Goal: Find specific page/section: Find specific page/section

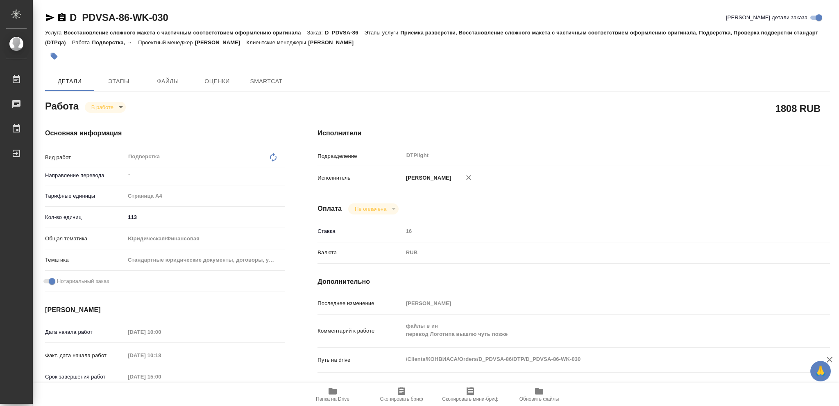
type textarea "x"
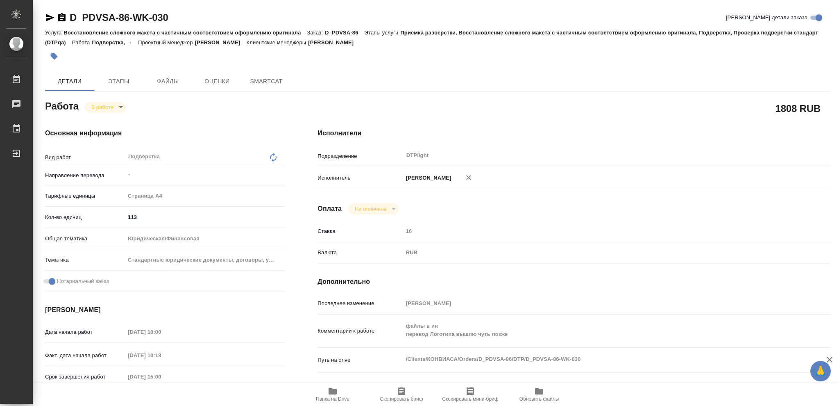
type textarea "x"
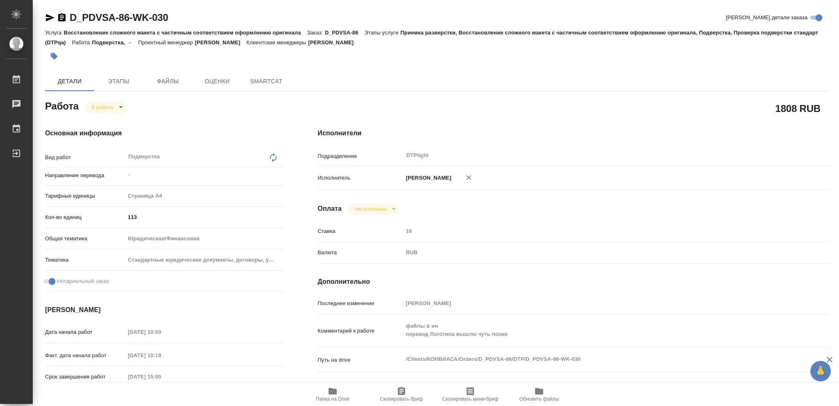
type textarea "x"
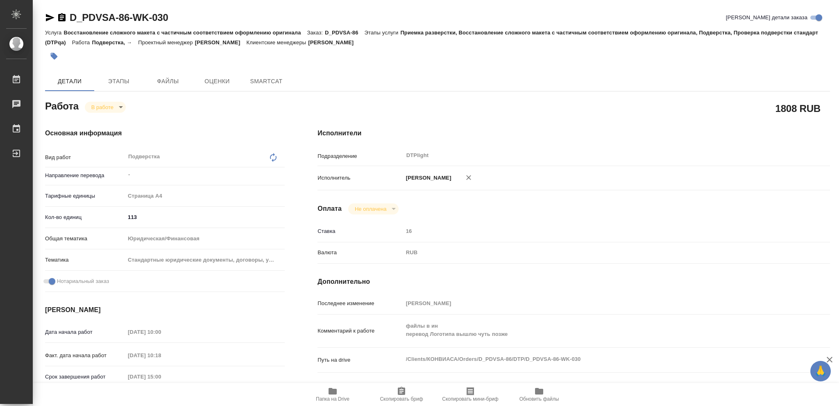
type textarea "x"
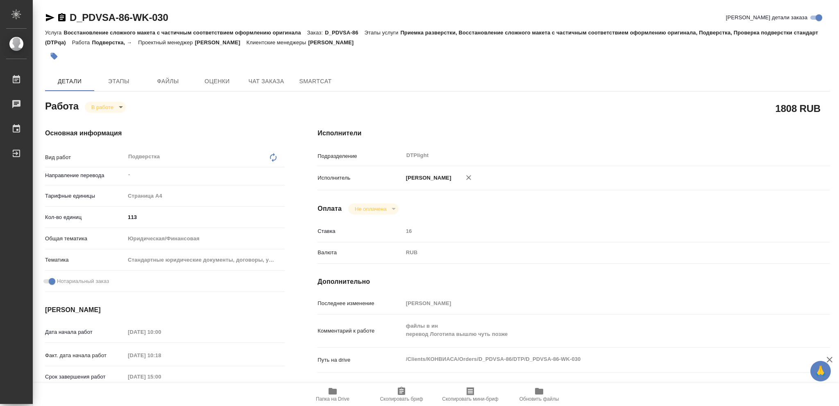
type textarea "x"
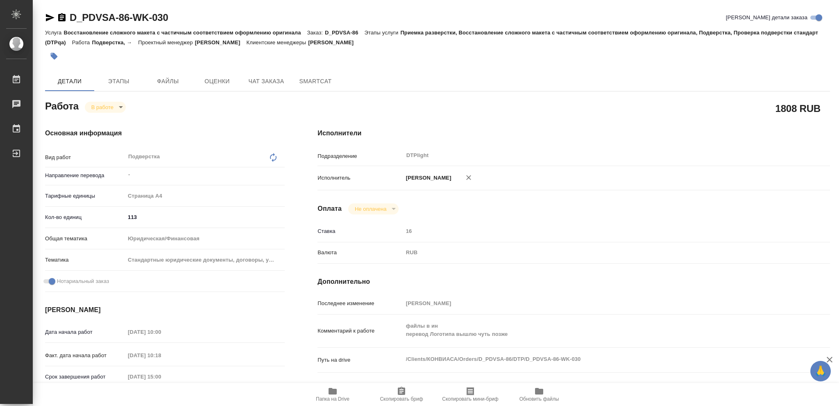
type textarea "x"
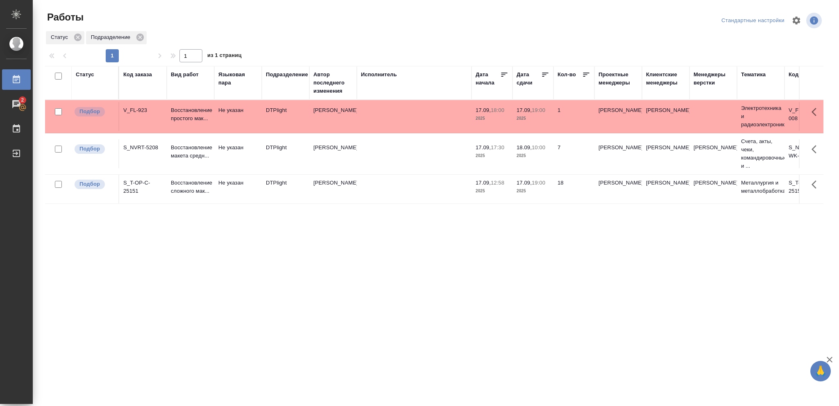
click at [533, 116] on p "2025" at bounding box center [533, 118] width 33 height 8
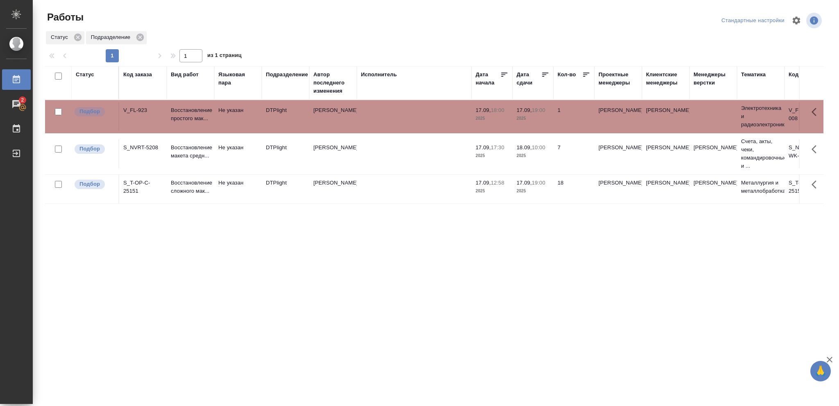
click at [533, 116] on p "2025" at bounding box center [533, 118] width 33 height 8
click at [500, 120] on p "2025" at bounding box center [492, 118] width 33 height 8
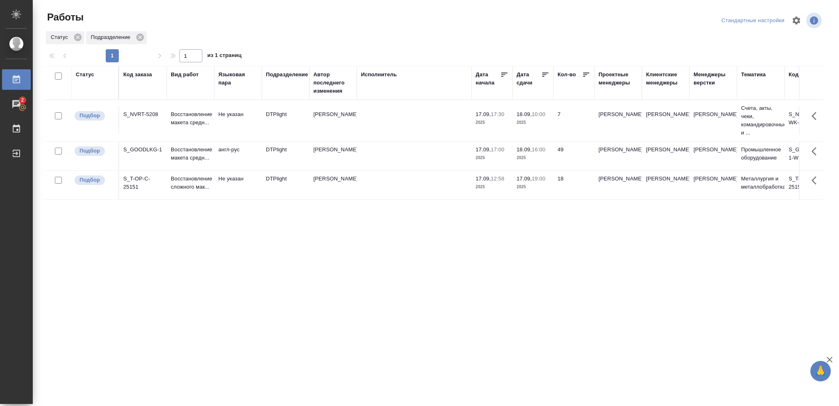
click at [551, 160] on td "18.09, 16:00 2025" at bounding box center [533, 155] width 41 height 29
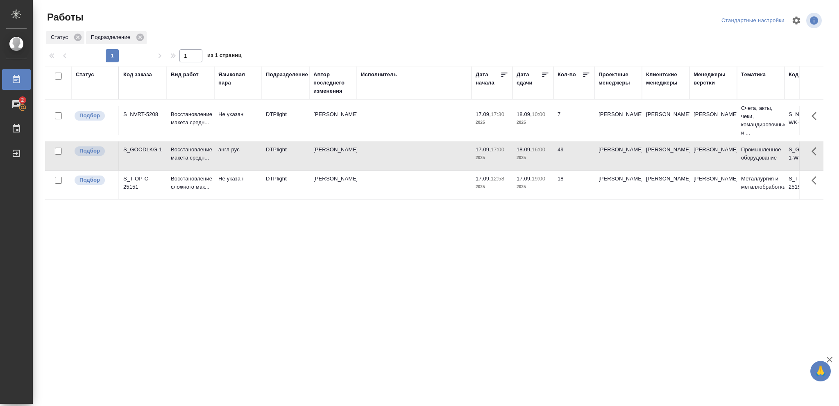
click at [551, 160] on td "18.09, 16:00 2025" at bounding box center [533, 155] width 41 height 29
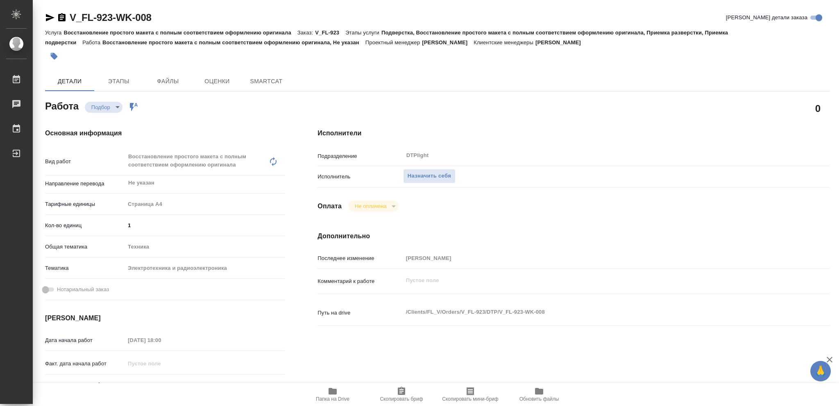
type textarea "x"
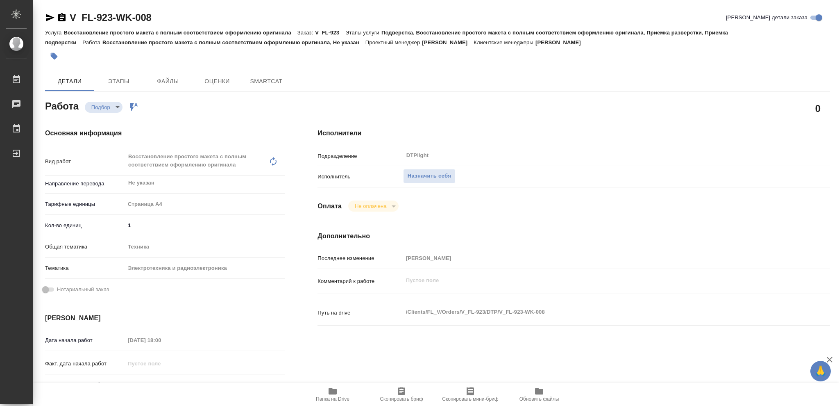
type textarea "x"
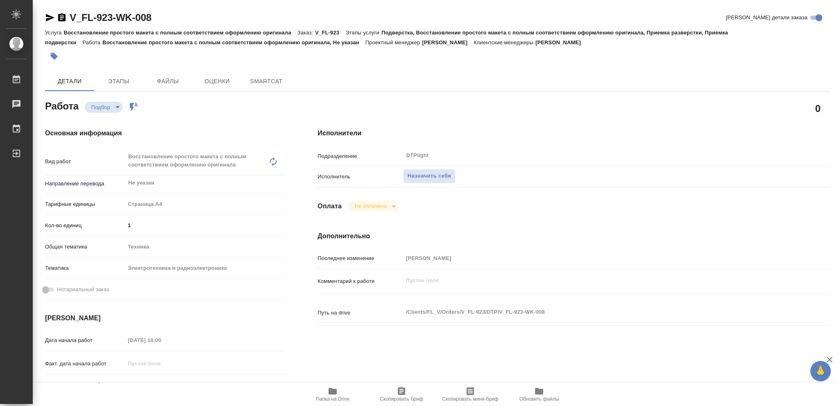
type textarea "x"
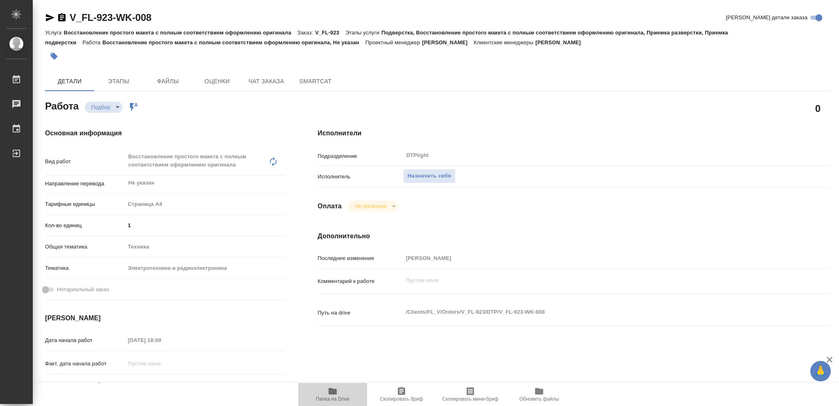
click at [334, 393] on icon "button" at bounding box center [333, 391] width 8 height 7
type textarea "x"
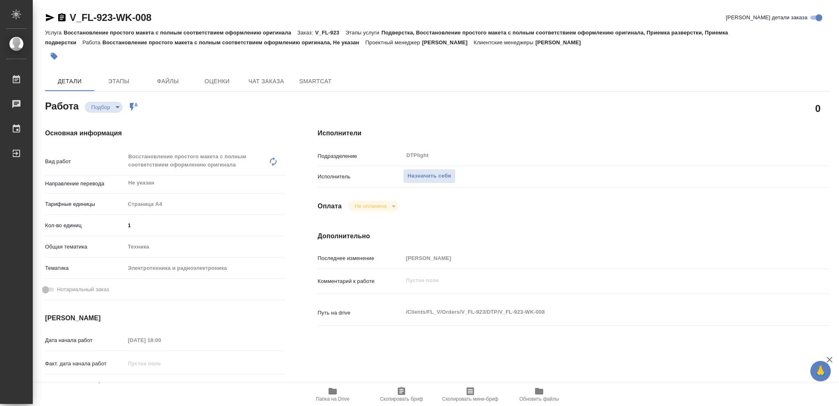
type textarea "x"
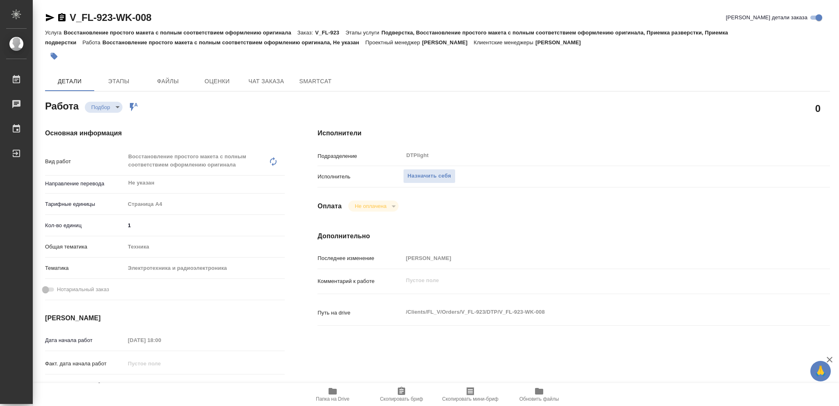
type textarea "x"
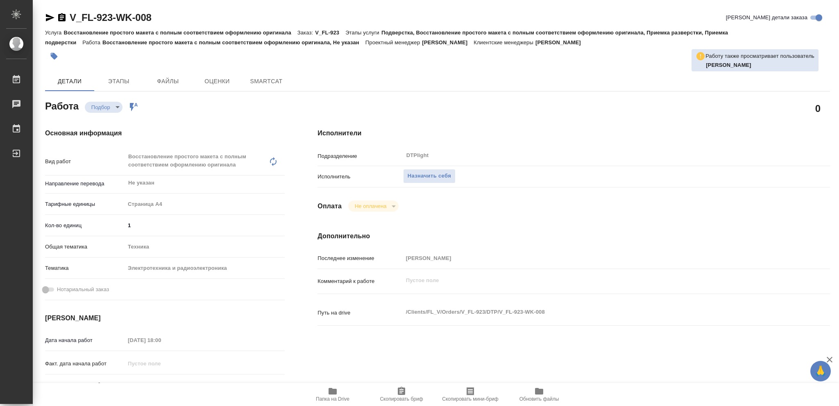
type textarea "x"
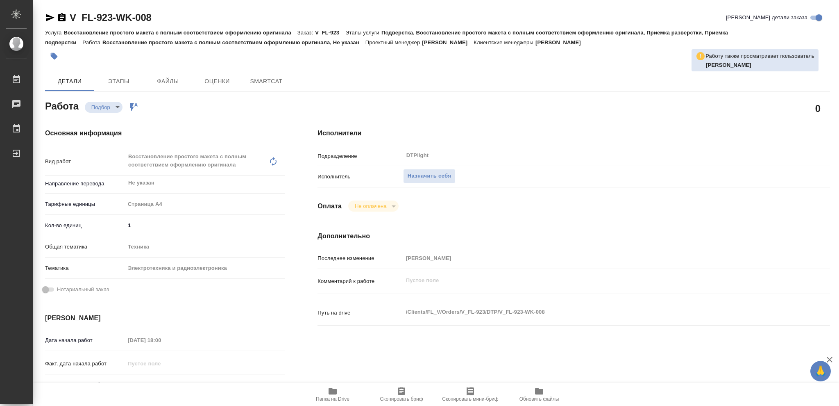
type textarea "x"
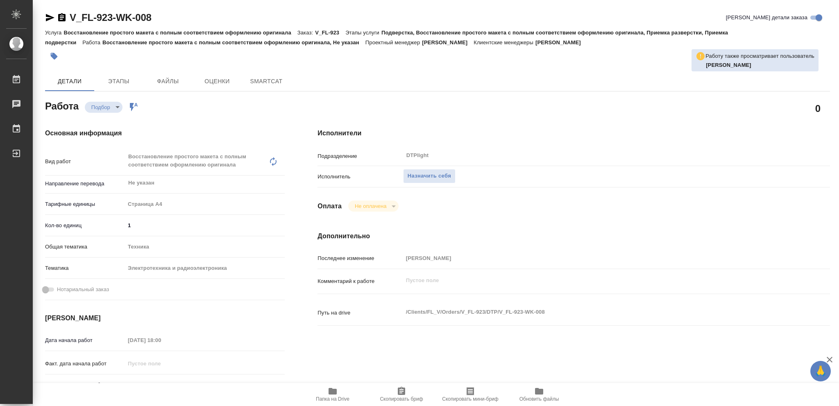
type textarea "x"
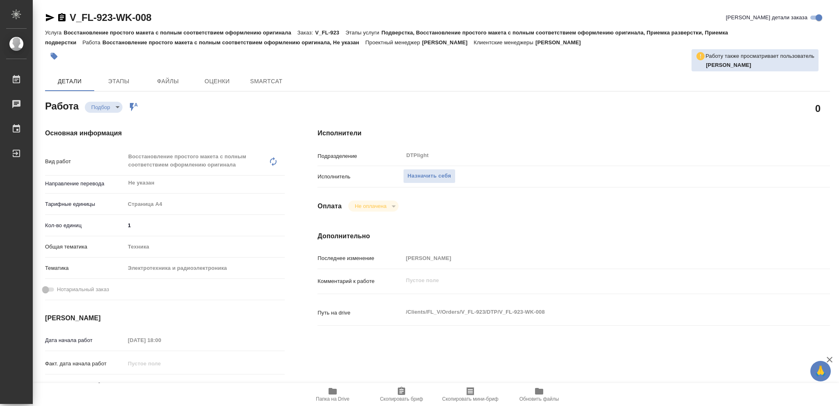
type textarea "x"
click at [423, 174] on span "Назначить себя" at bounding box center [429, 175] width 43 height 9
type textarea "x"
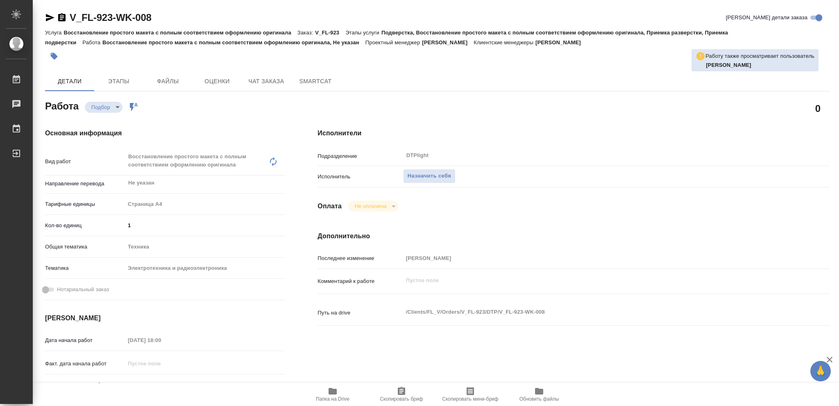
type textarea "x"
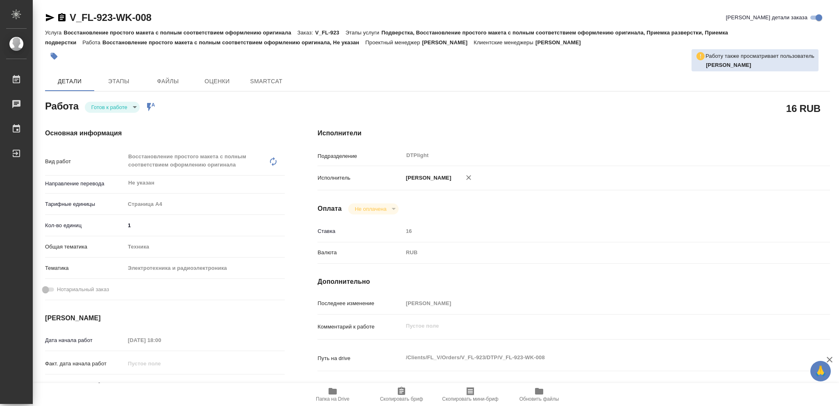
type textarea "x"
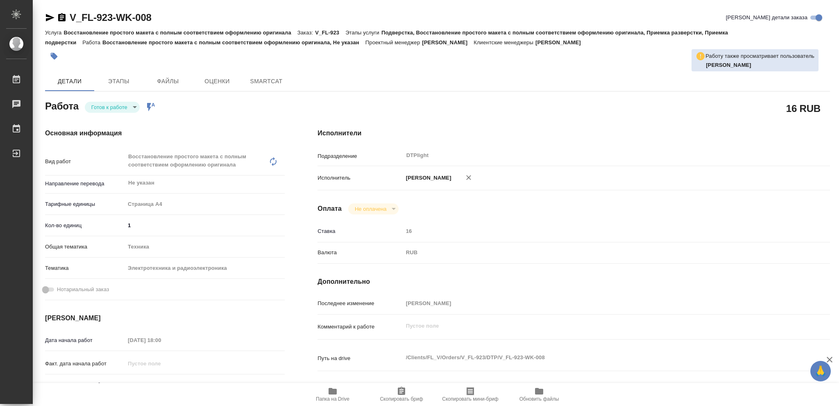
type textarea "x"
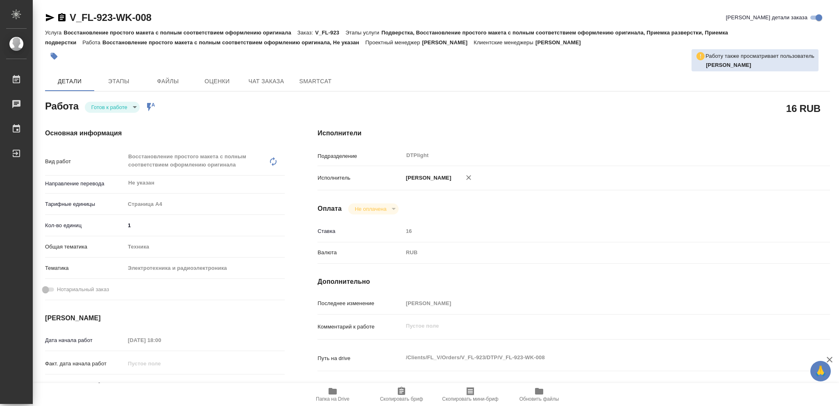
click at [133, 105] on body "🙏 .cls-1 fill:#fff; AWATERA Vasileva Olga Работы Чаты График Выйти V_FL-923-WK-…" at bounding box center [419, 203] width 839 height 406
type textarea "x"
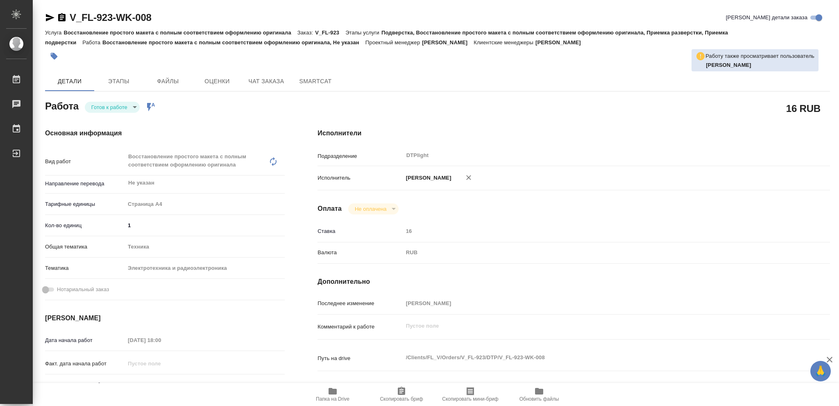
type textarea "x"
click at [117, 107] on button "В работе" at bounding box center [104, 106] width 27 height 9
type textarea "x"
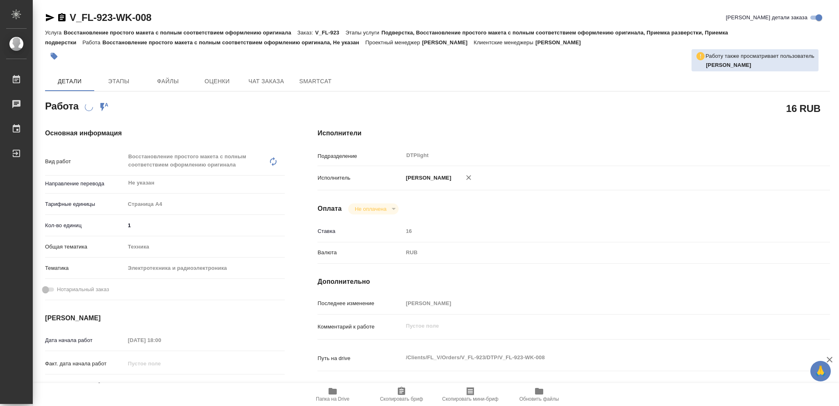
type textarea "x"
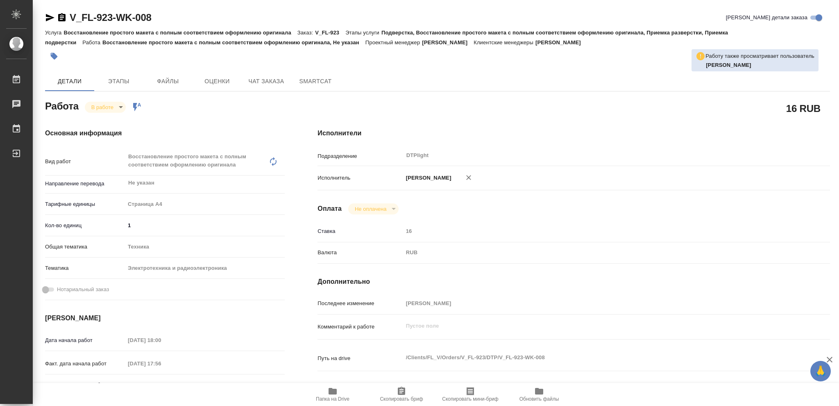
type textarea "x"
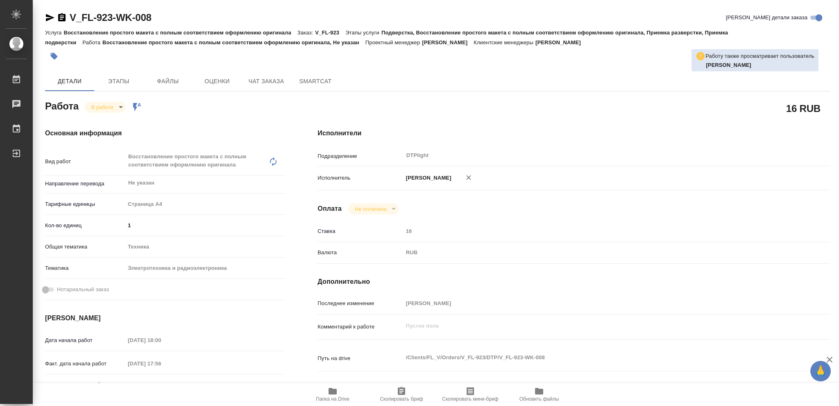
type textarea "x"
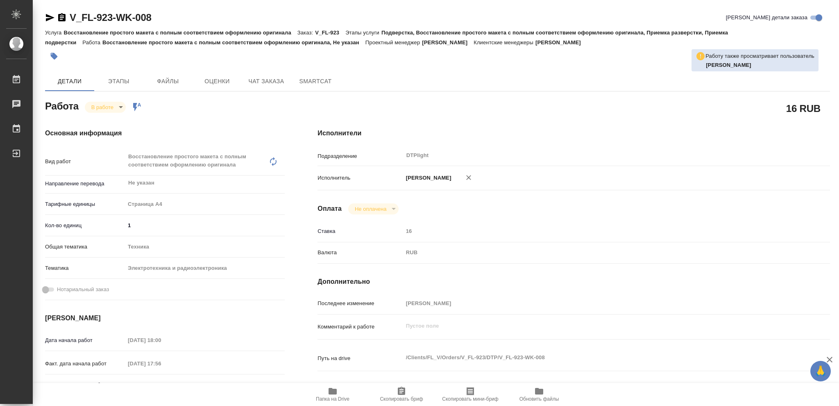
type textarea "x"
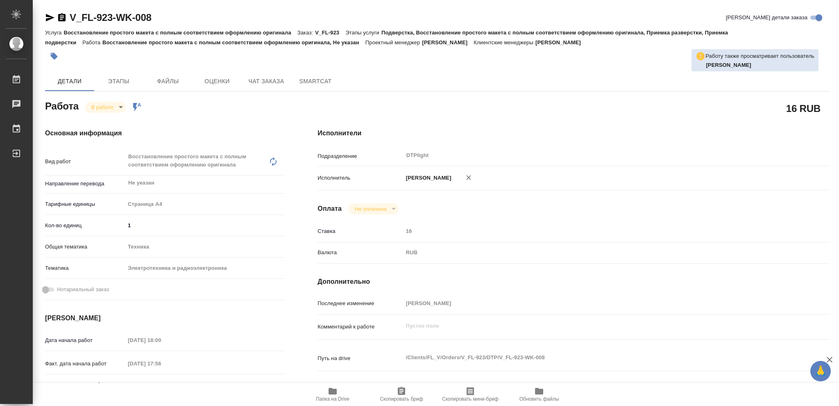
type textarea "x"
click at [335, 390] on icon "button" at bounding box center [333, 391] width 8 height 7
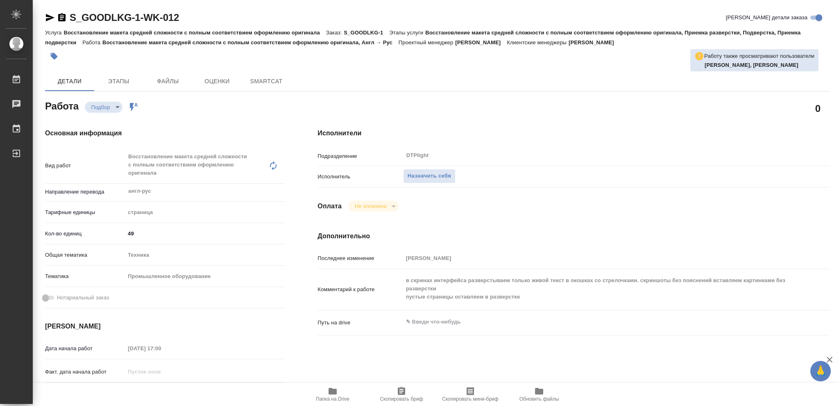
type textarea "x"
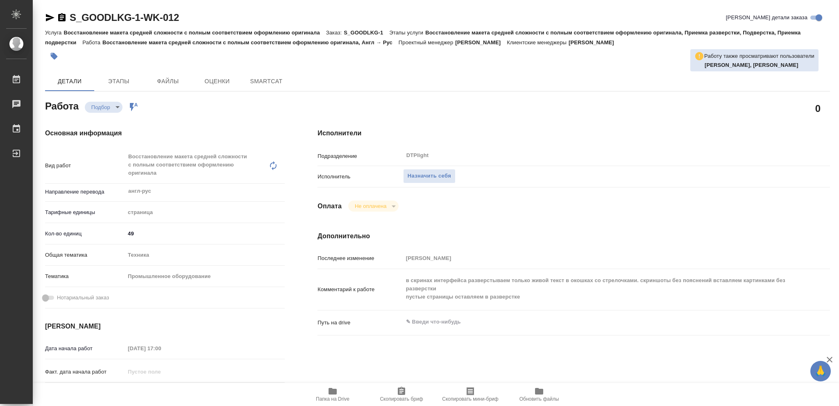
type textarea "x"
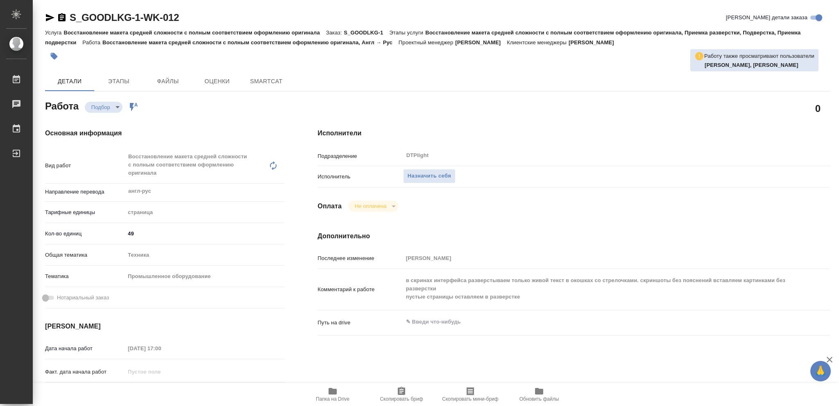
type textarea "x"
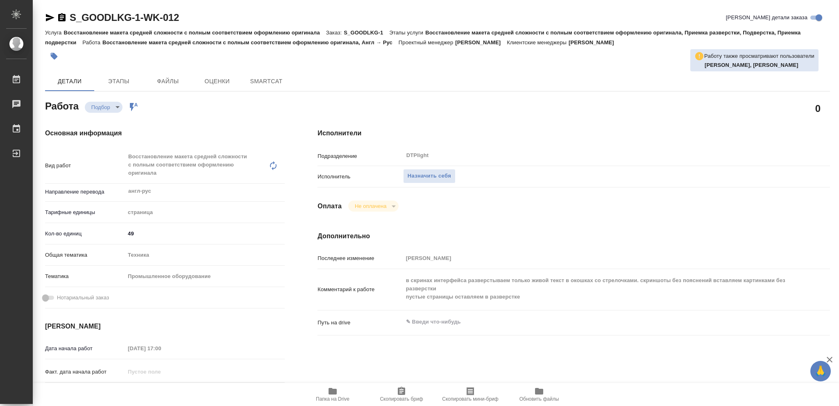
type textarea "x"
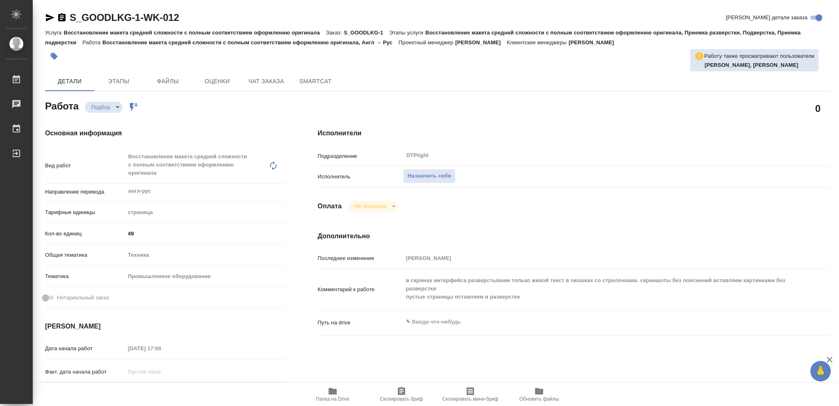
type textarea "x"
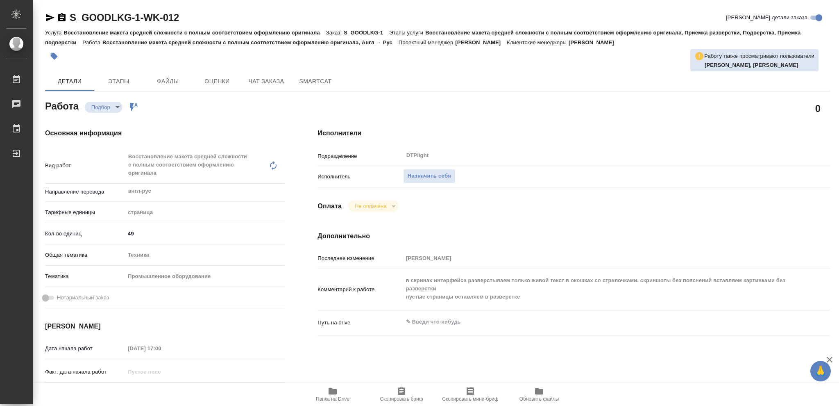
type textarea "x"
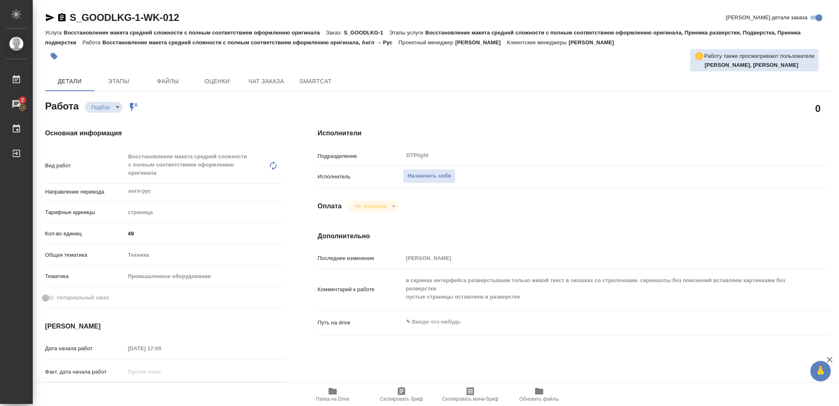
click at [332, 393] on icon "button" at bounding box center [333, 391] width 8 height 7
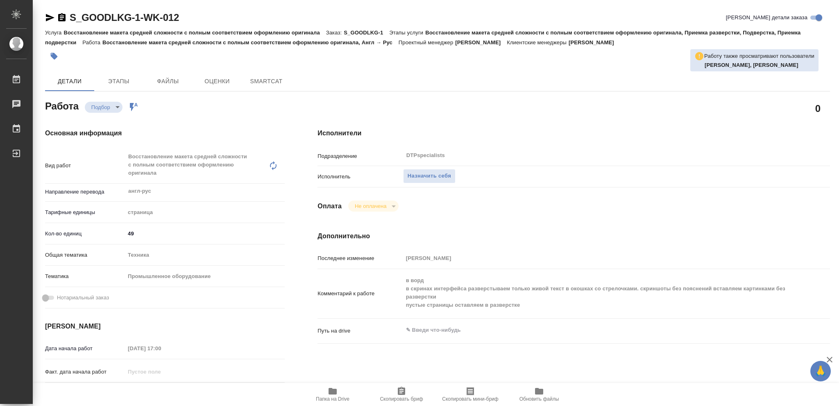
type textarea "x"
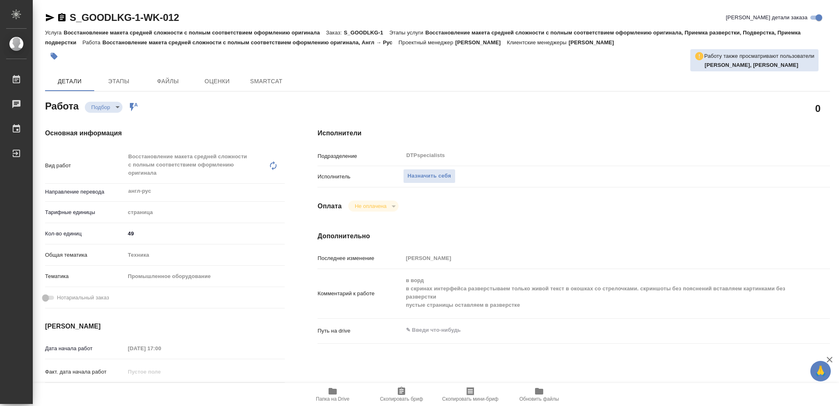
type textarea "x"
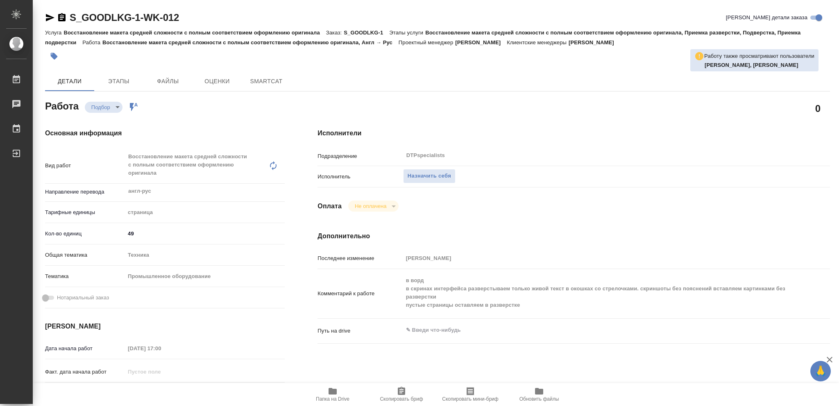
type textarea "x"
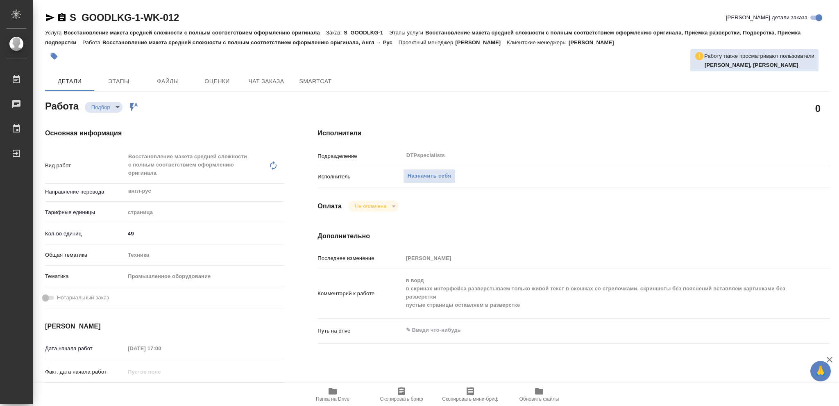
type textarea "x"
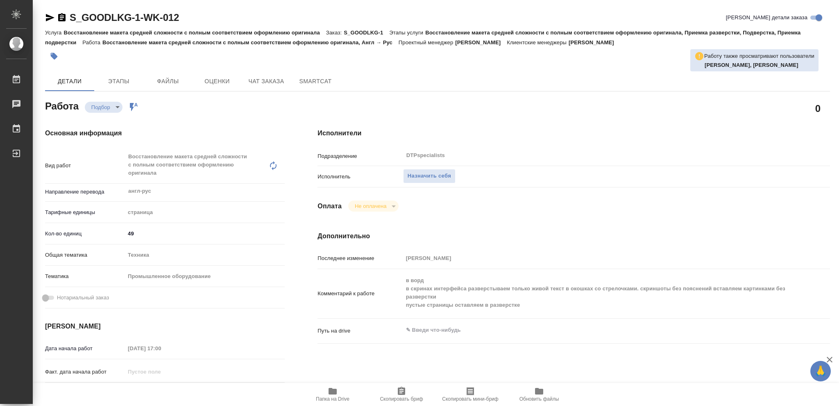
type textarea "x"
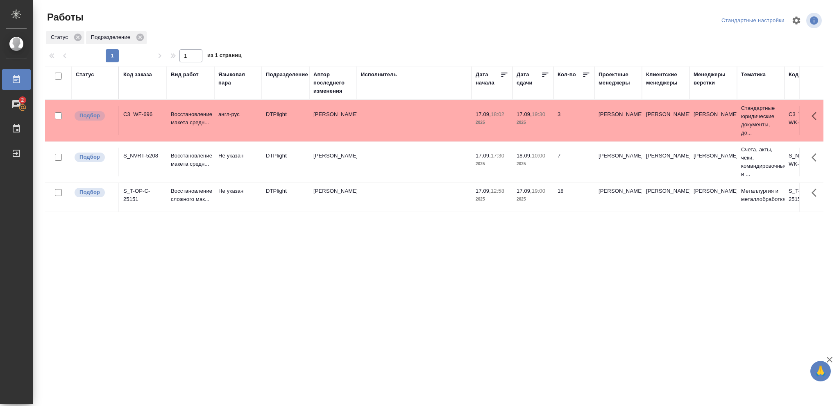
click at [541, 121] on p "2025" at bounding box center [533, 122] width 33 height 8
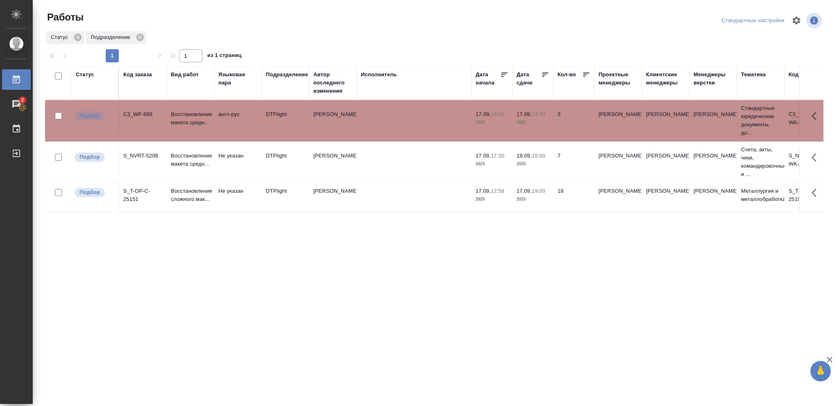
click at [541, 121] on p "2025" at bounding box center [533, 122] width 33 height 8
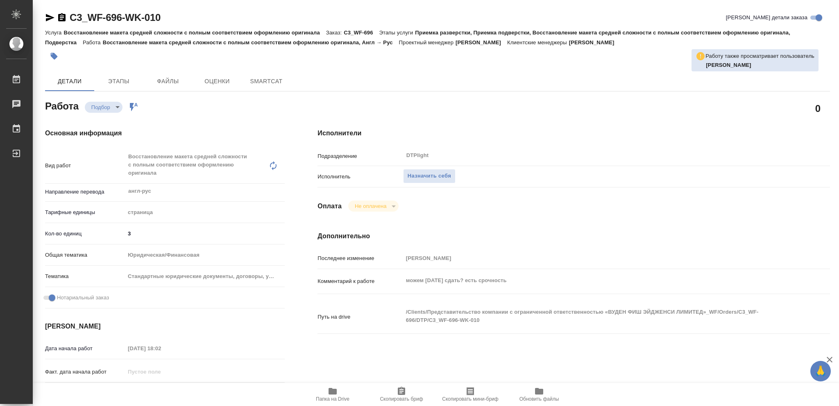
type textarea "x"
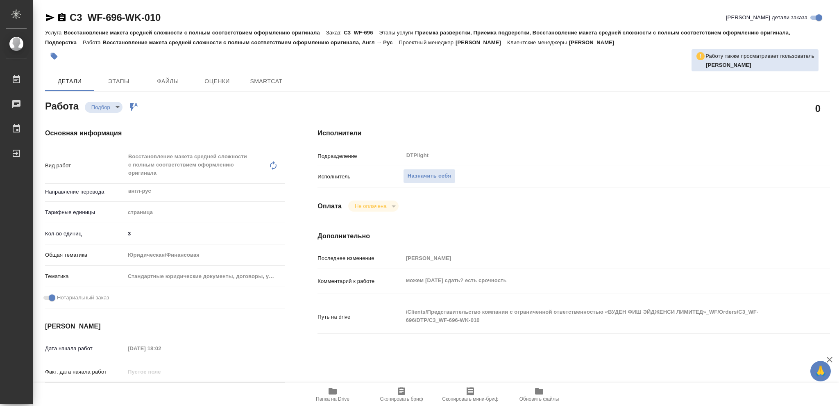
type textarea "x"
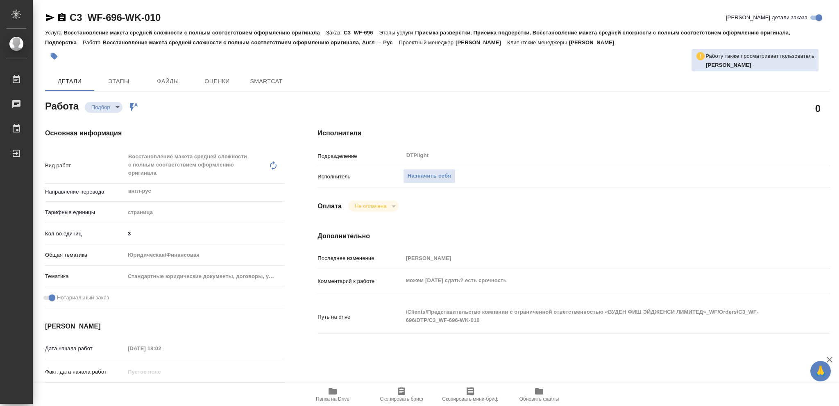
type textarea "x"
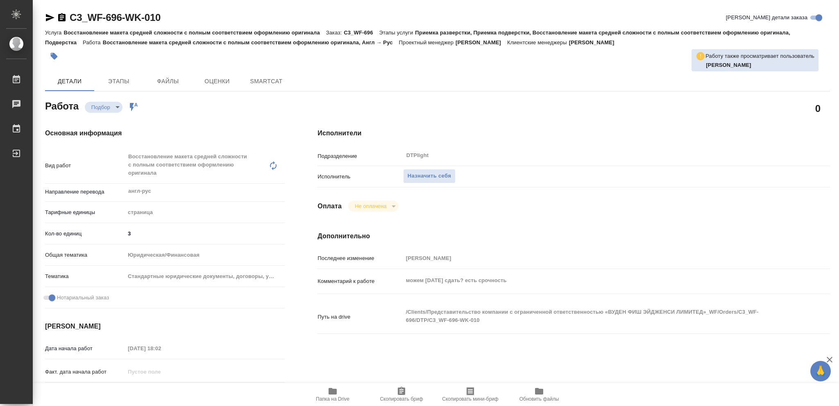
type textarea "x"
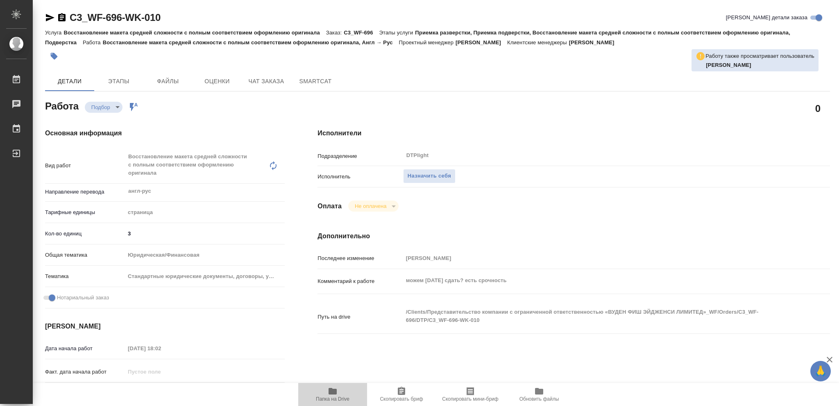
click at [332, 390] on icon "button" at bounding box center [333, 391] width 8 height 7
type textarea "x"
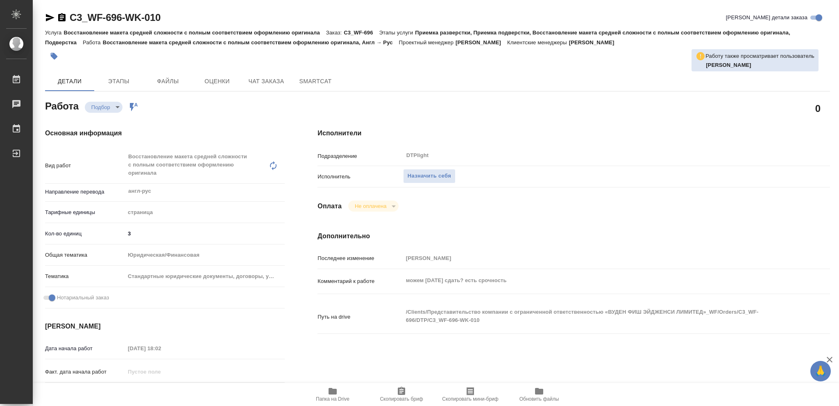
type textarea "x"
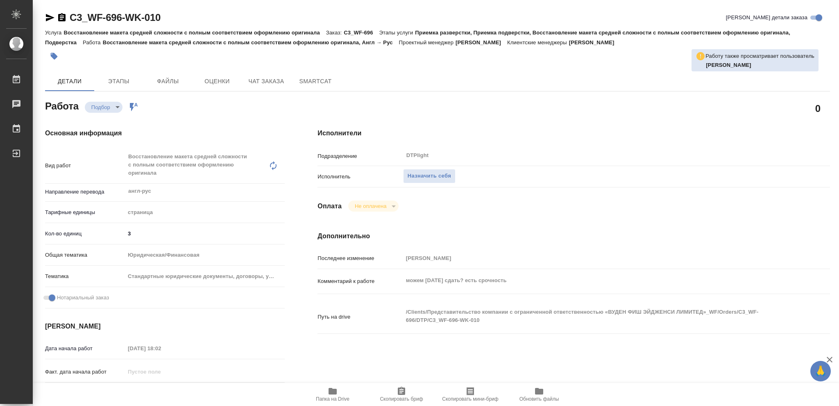
type textarea "x"
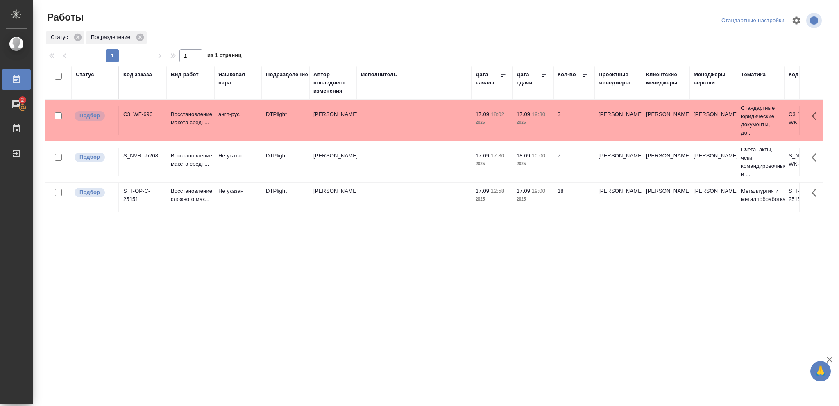
click at [80, 73] on div "Статус" at bounding box center [85, 74] width 18 height 8
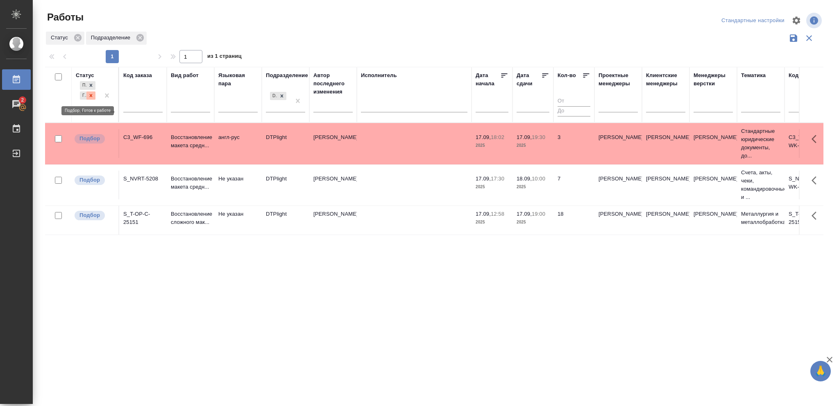
click at [89, 95] on icon at bounding box center [91, 96] width 6 height 6
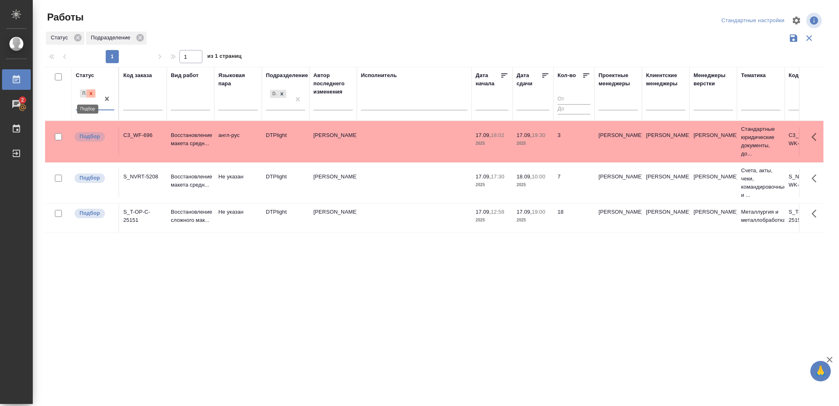
click at [91, 93] on icon at bounding box center [91, 93] width 3 height 3
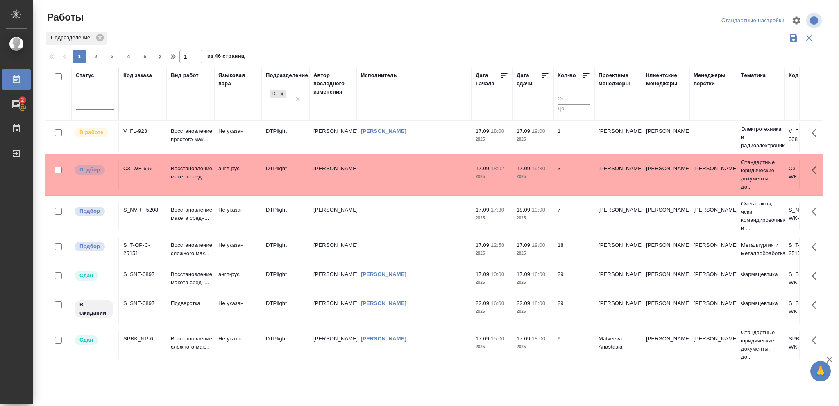
click at [89, 101] on div at bounding box center [95, 102] width 39 height 12
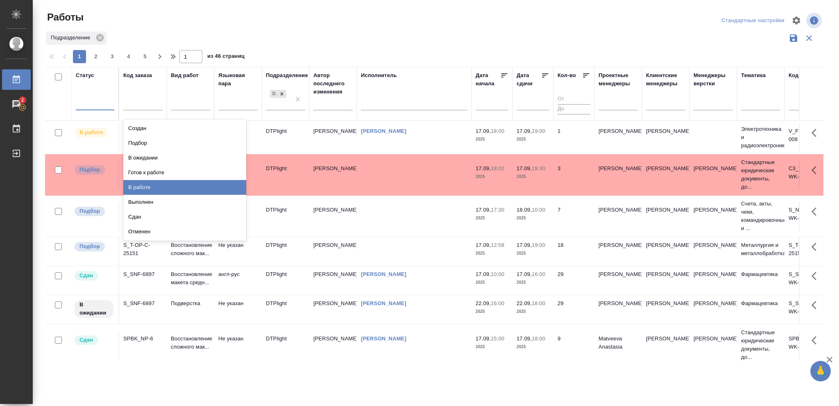
click at [140, 186] on div "В работе" at bounding box center [184, 187] width 123 height 15
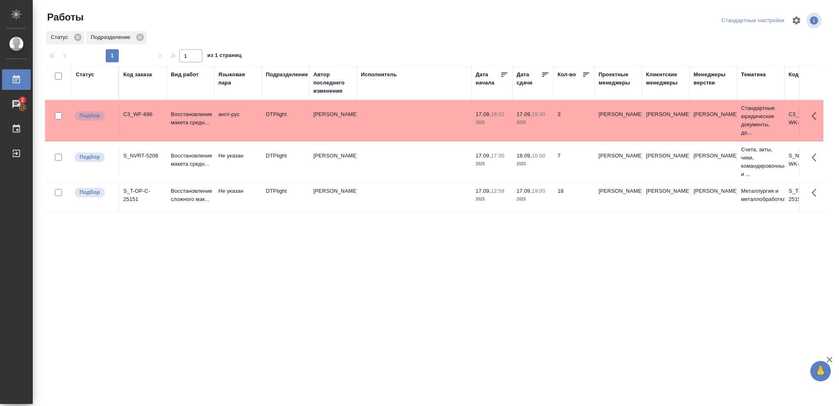
click at [555, 300] on div "Статус Код заказа Вид работ [PERSON_NAME] пара Подразделение Автор последнего и…" at bounding box center [434, 213] width 779 height 295
click at [87, 76] on div "Статус" at bounding box center [85, 74] width 18 height 8
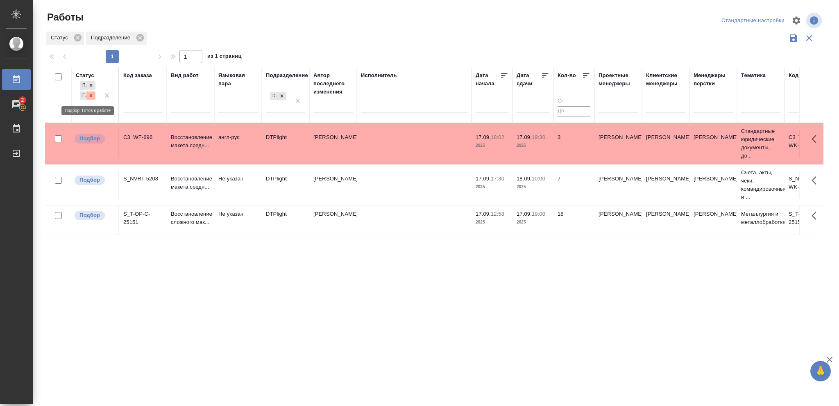
click at [92, 94] on icon at bounding box center [91, 96] width 6 height 6
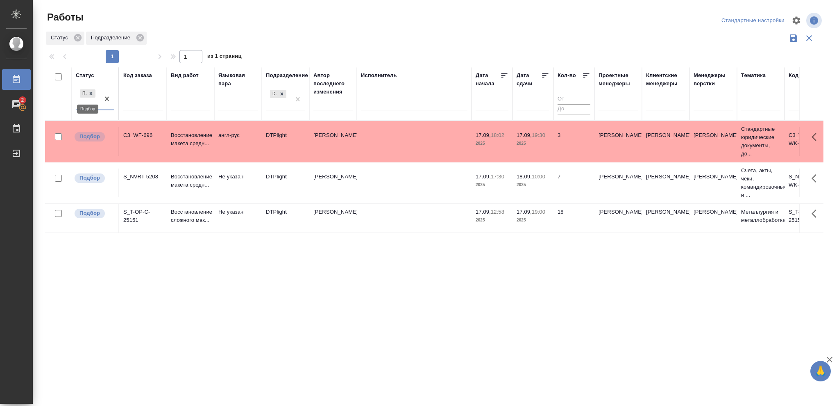
click at [92, 94] on icon at bounding box center [91, 93] width 3 height 3
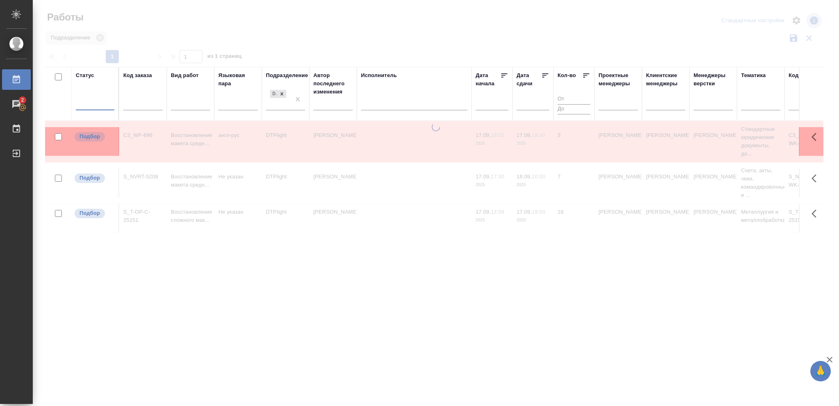
click at [92, 101] on div at bounding box center [95, 102] width 39 height 12
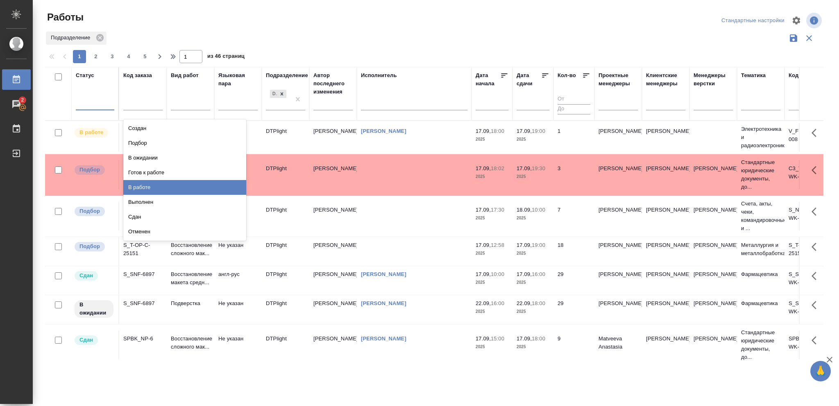
click at [148, 189] on div "В работе" at bounding box center [184, 187] width 123 height 15
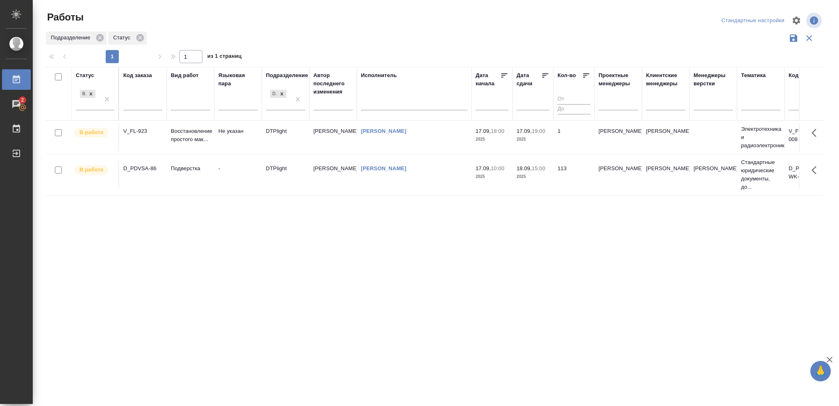
click at [532, 135] on p "2025" at bounding box center [533, 139] width 33 height 8
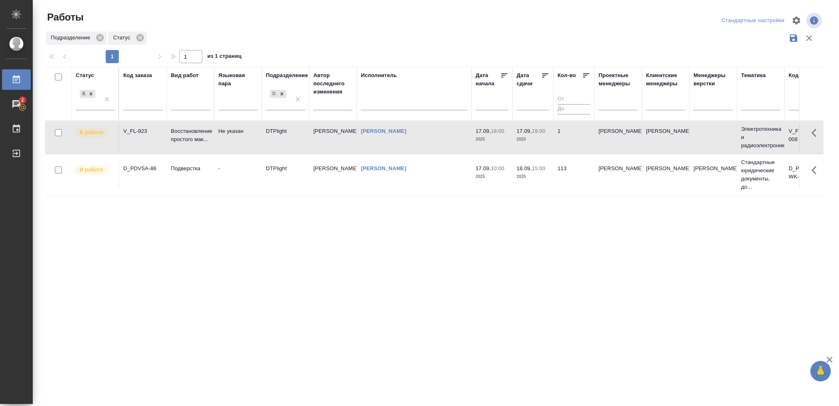
click at [532, 135] on p "2025" at bounding box center [533, 139] width 33 height 8
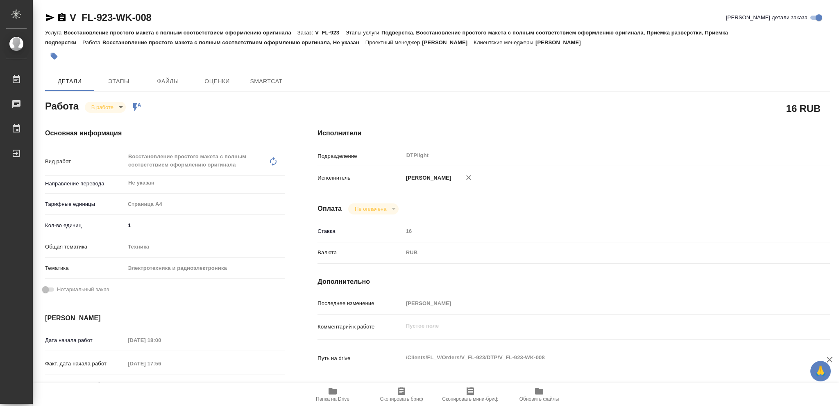
type textarea "x"
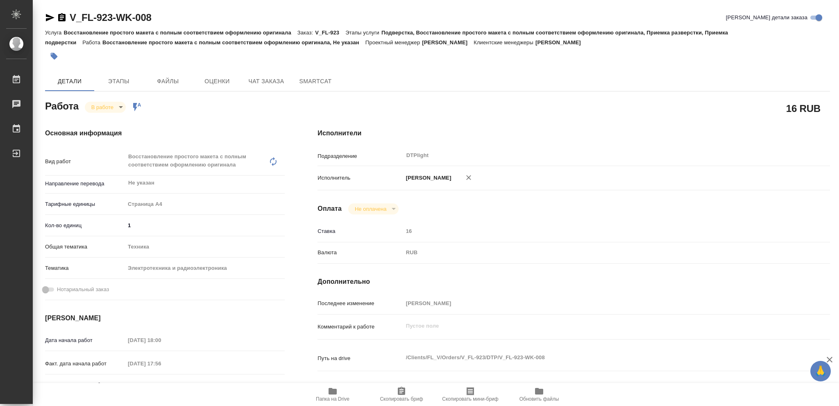
click at [336, 393] on icon "button" at bounding box center [333, 391] width 8 height 7
type textarea "x"
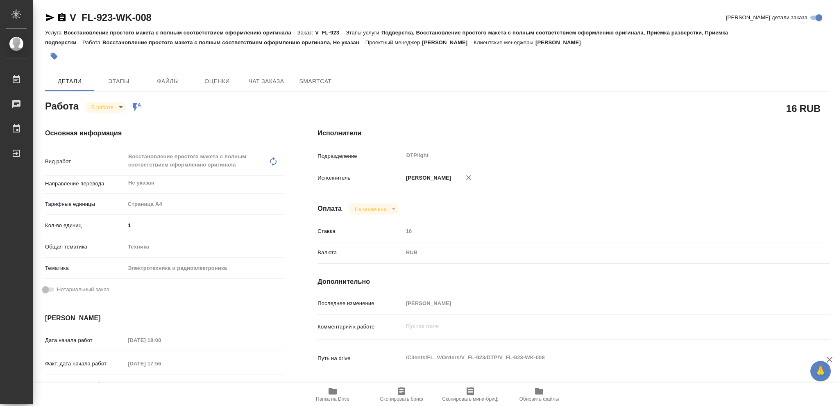
type textarea "x"
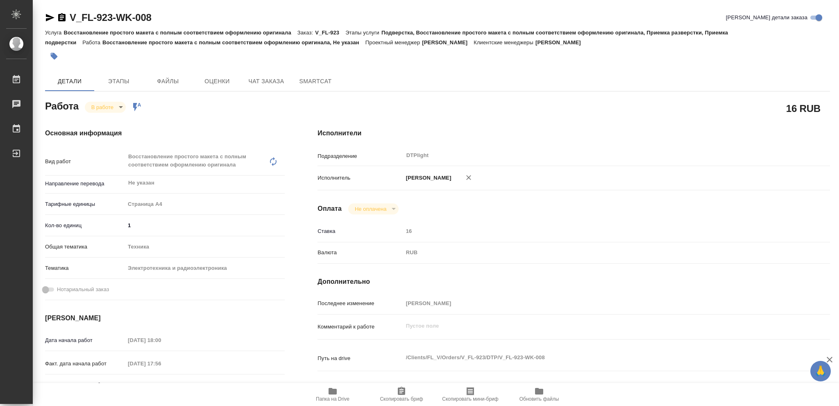
type textarea "x"
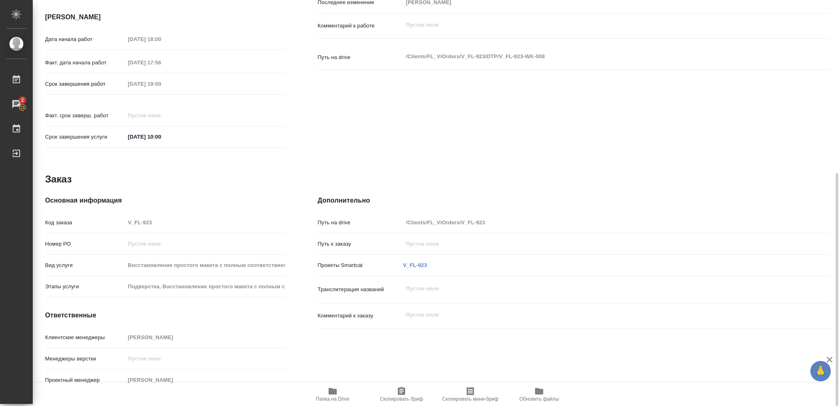
scroll to position [28, 0]
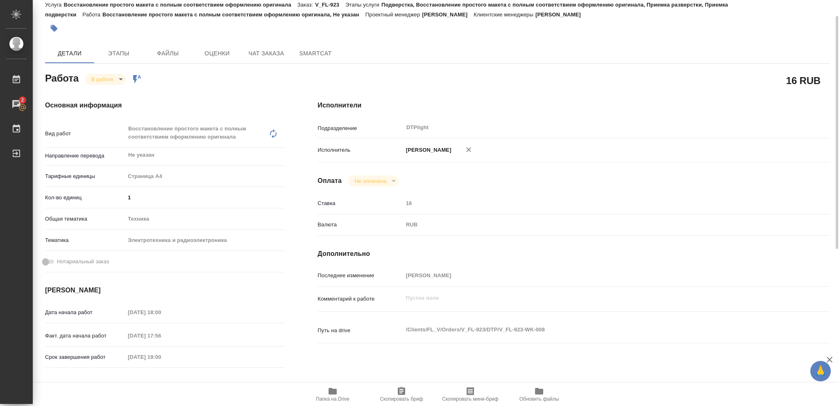
click at [120, 78] on body "🙏 .cls-1 fill:#fff; AWATERA Vasileva Olga Работы 2 Чаты График Выйти V_FL-923-W…" at bounding box center [419, 203] width 839 height 406
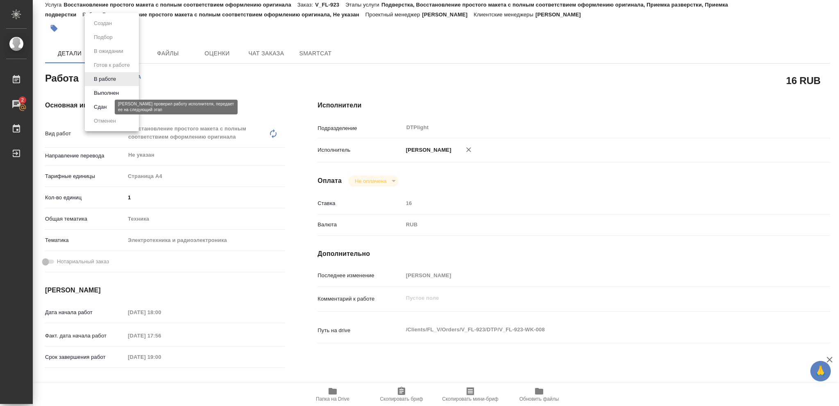
click at [102, 105] on button "Сдан" at bounding box center [100, 106] width 18 height 9
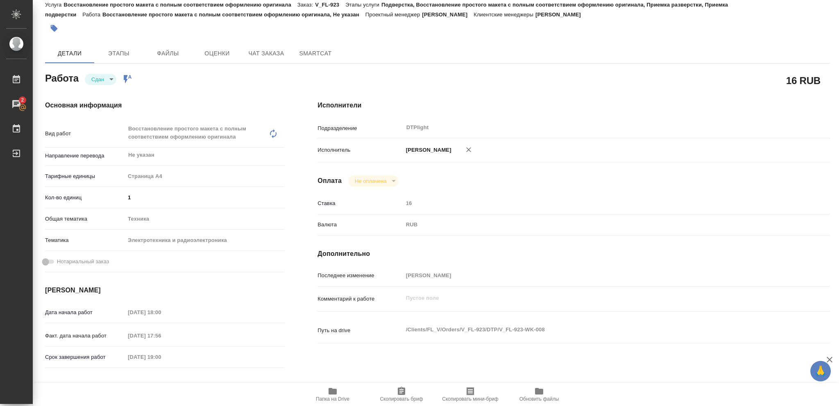
type textarea "x"
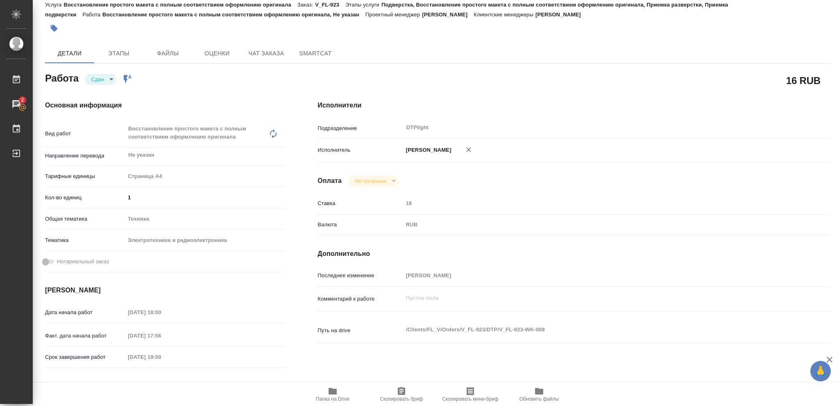
type textarea "x"
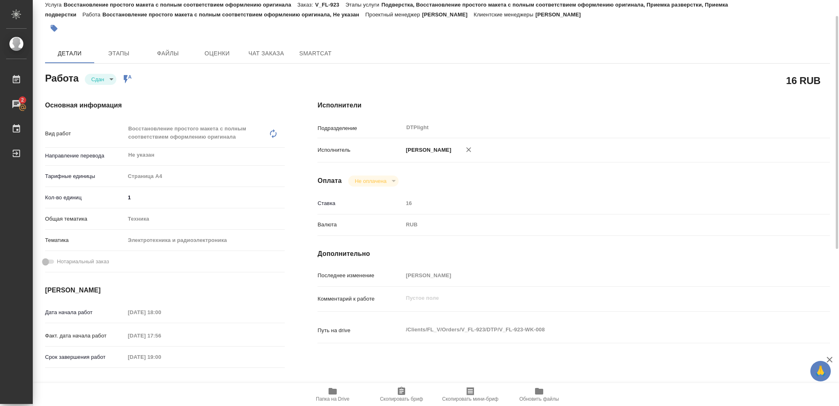
type textarea "x"
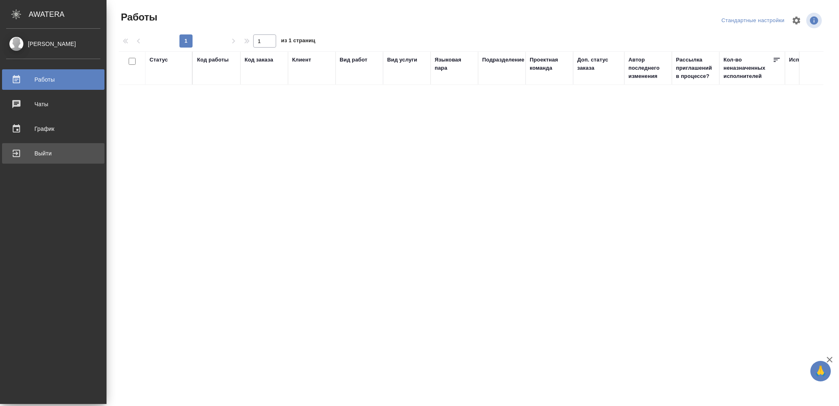
click at [47, 150] on div "Выйти" at bounding box center [53, 153] width 94 height 12
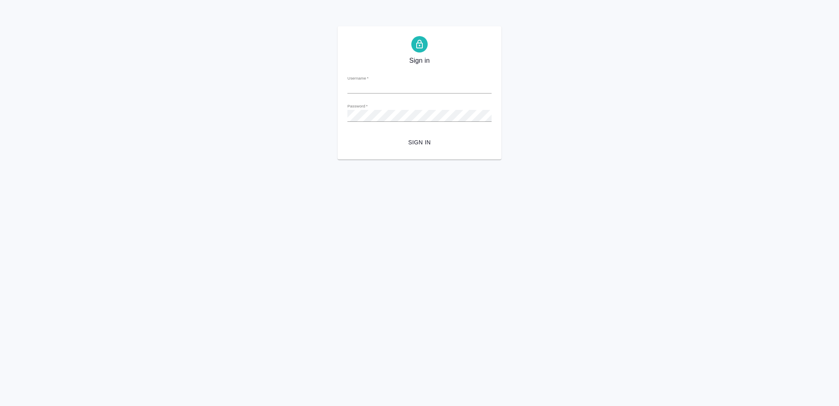
type input "[EMAIL_ADDRESS][DOMAIN_NAME]"
click at [426, 141] on span "Sign in" at bounding box center [419, 142] width 131 height 10
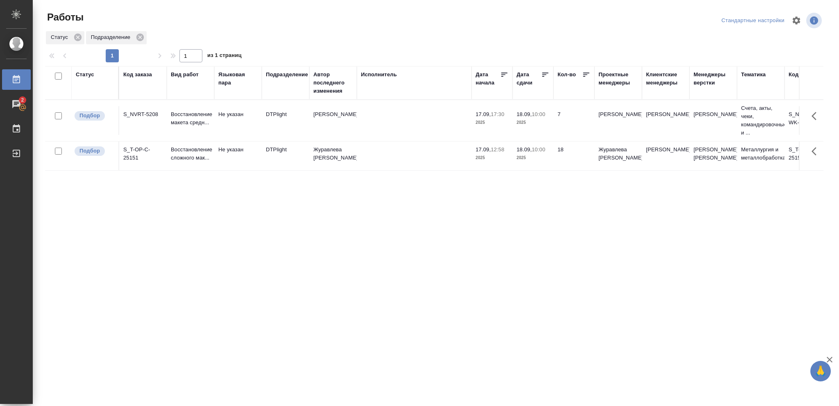
click at [80, 77] on div "Статус" at bounding box center [85, 74] width 18 height 8
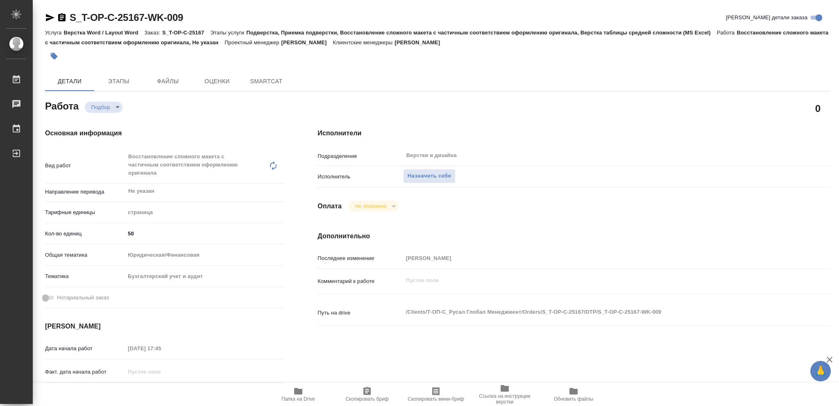
type textarea "x"
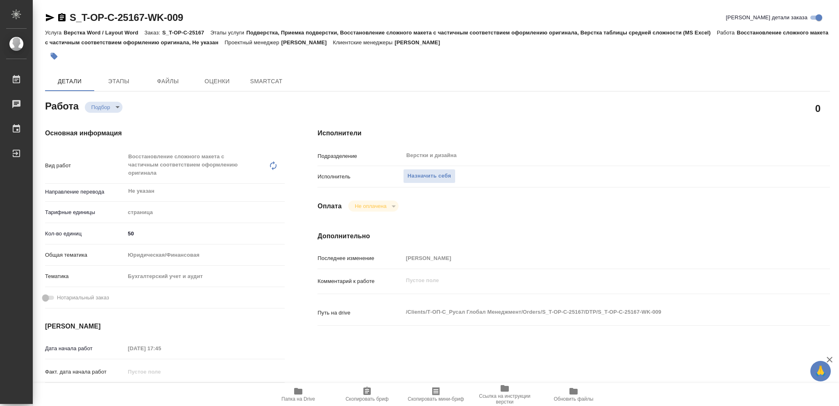
type textarea "x"
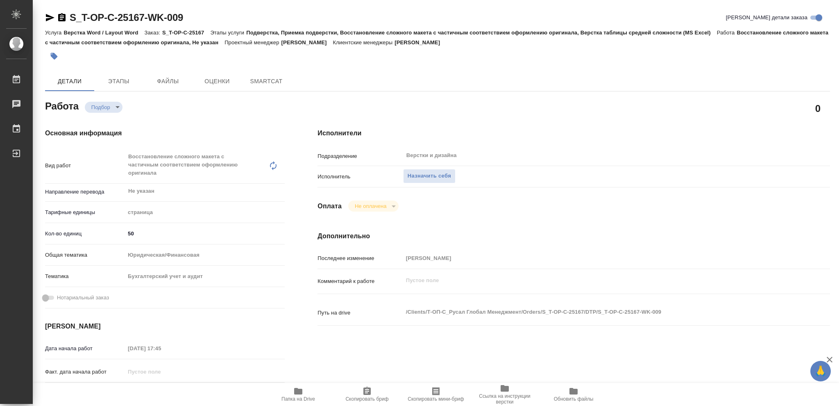
type textarea "x"
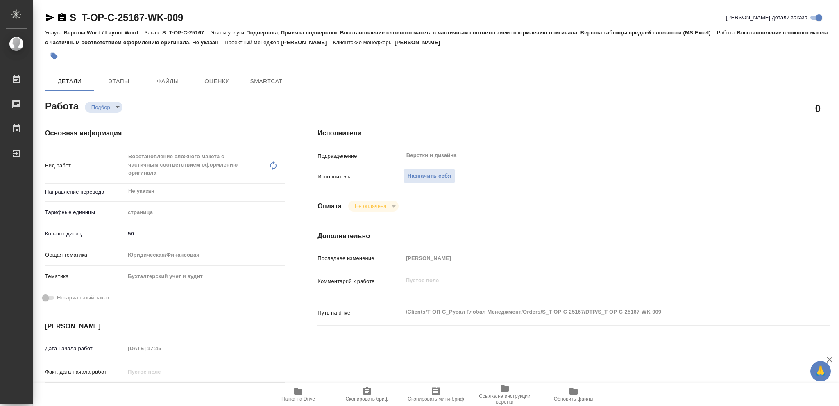
type textarea "x"
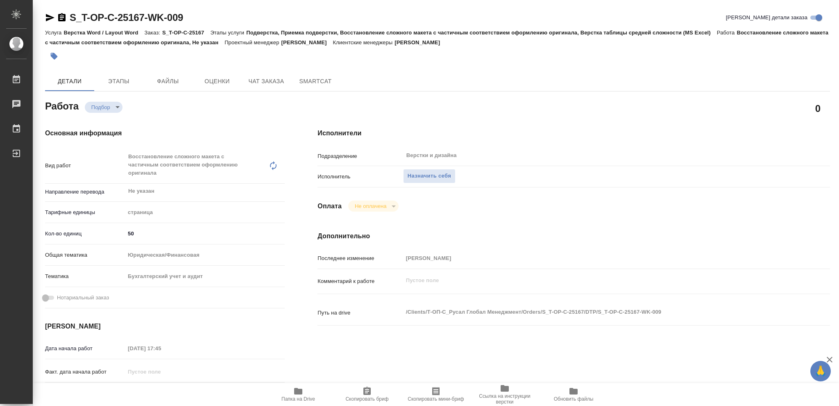
click at [300, 391] on icon "button" at bounding box center [298, 391] width 8 height 7
type textarea "x"
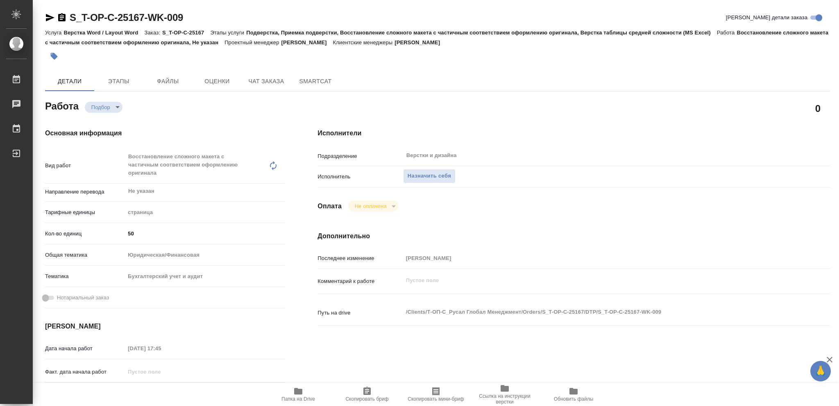
type textarea "x"
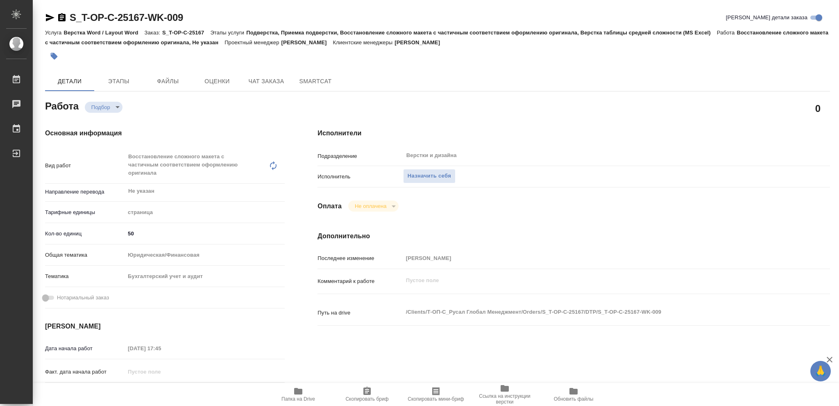
type textarea "x"
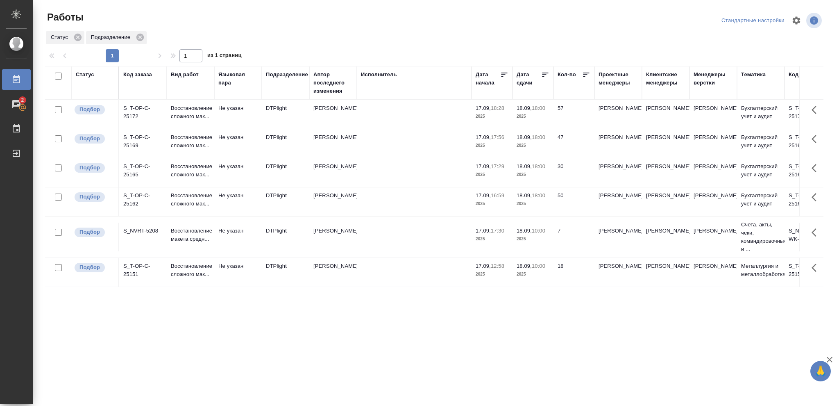
click at [543, 114] on p "2025" at bounding box center [533, 116] width 33 height 8
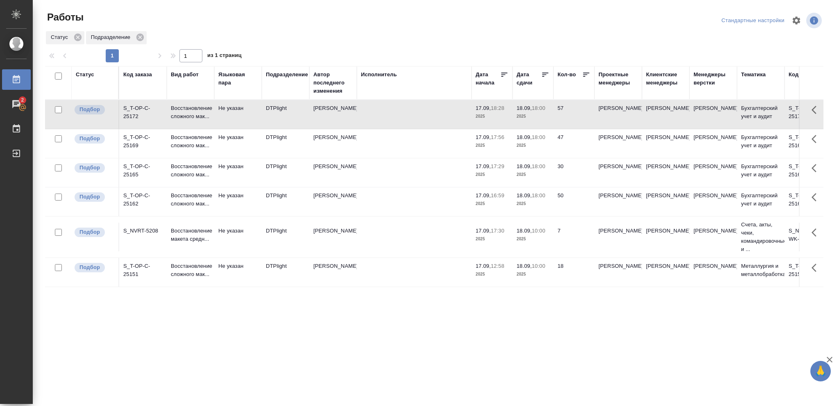
click at [543, 114] on p "2025" at bounding box center [533, 116] width 33 height 8
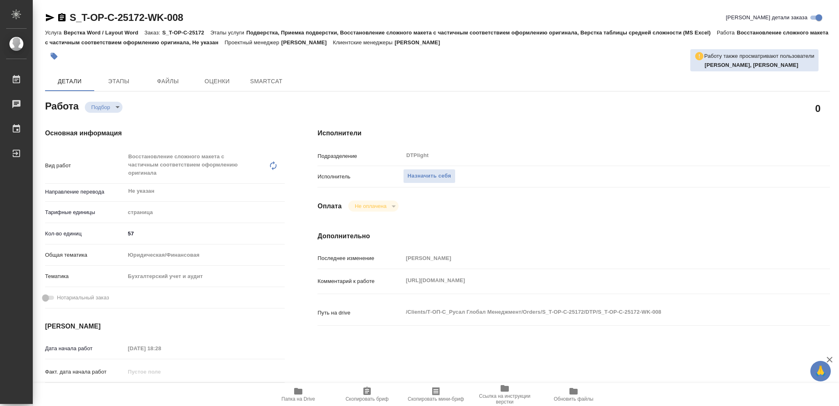
type textarea "x"
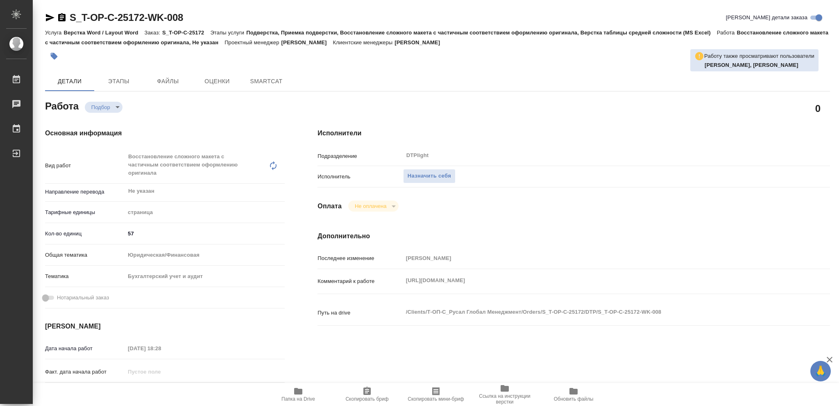
type textarea "x"
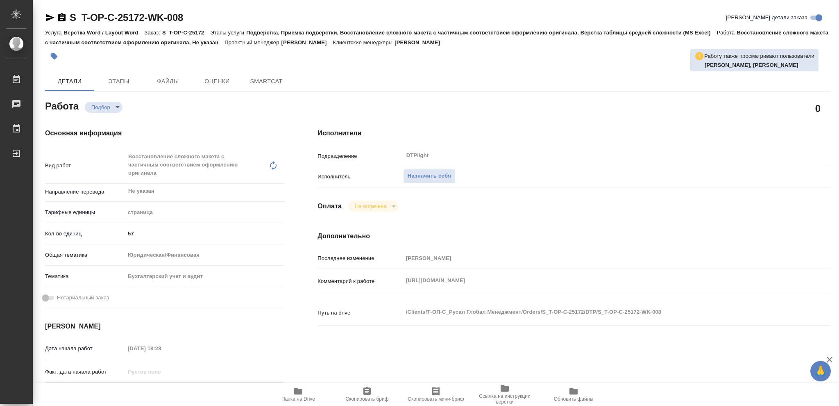
type textarea "x"
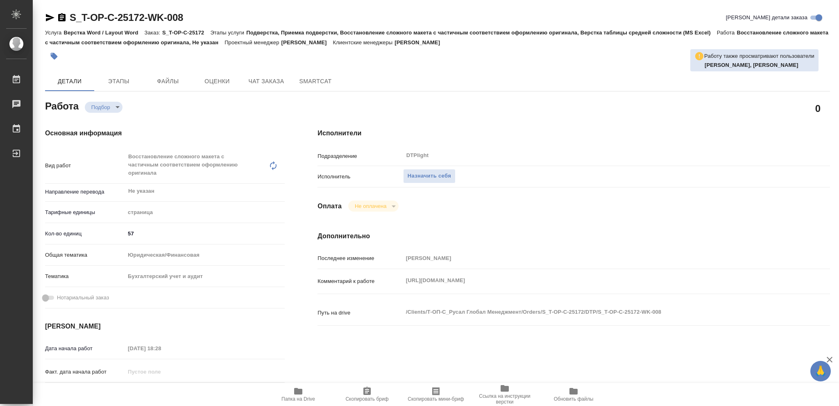
click at [302, 389] on icon "button" at bounding box center [298, 391] width 10 height 10
type textarea "x"
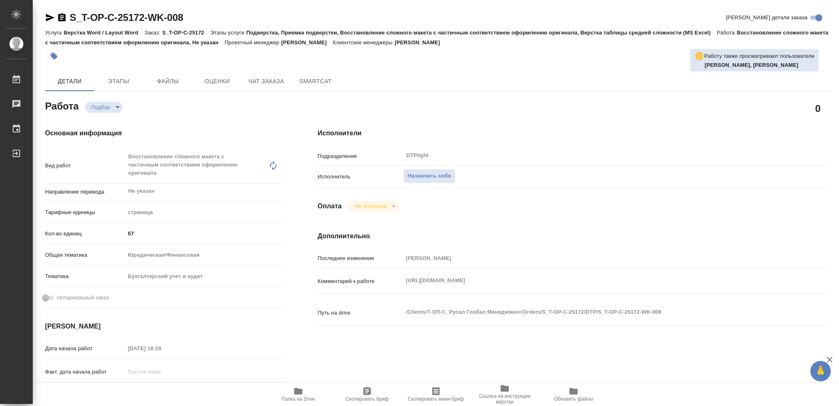
type textarea "x"
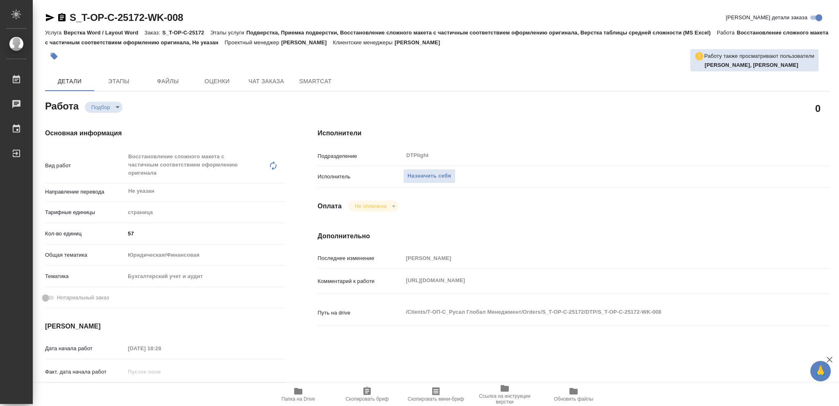
type textarea "x"
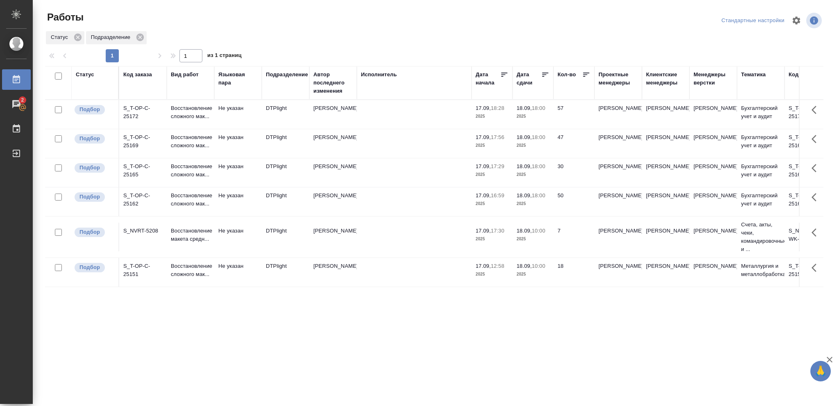
click at [536, 198] on p "18:00" at bounding box center [539, 195] width 14 height 6
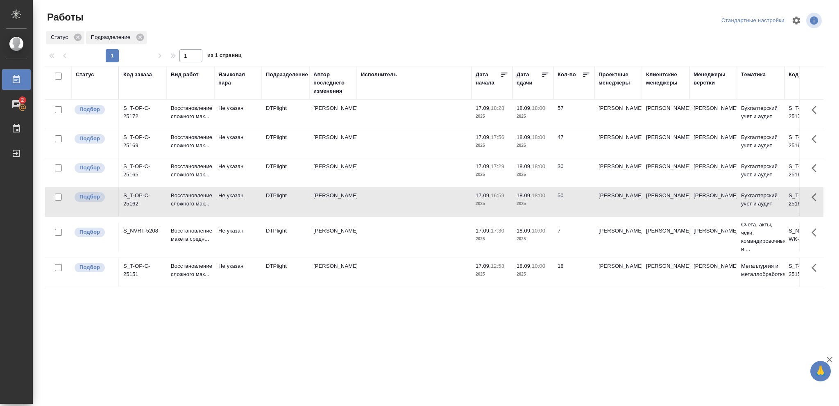
click at [536, 198] on p "18:00" at bounding box center [539, 195] width 14 height 6
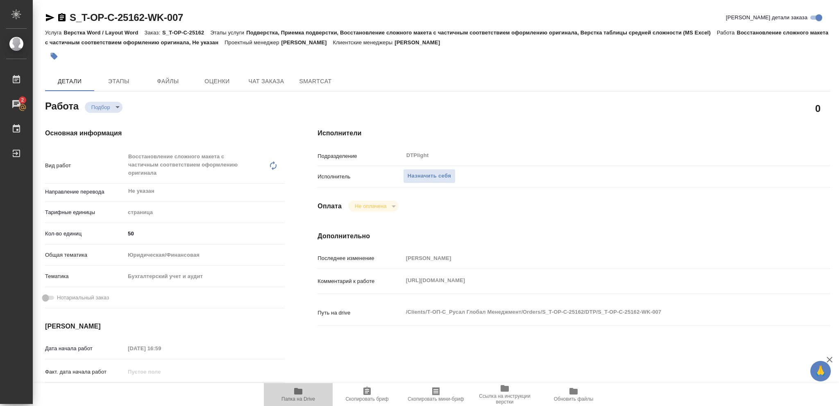
click at [300, 304] on icon "button" at bounding box center [298, 391] width 10 height 10
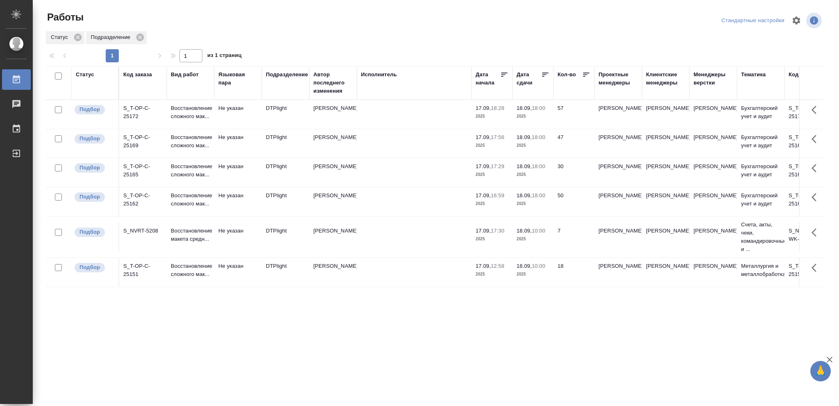
click at [539, 174] on p "2025" at bounding box center [533, 174] width 33 height 8
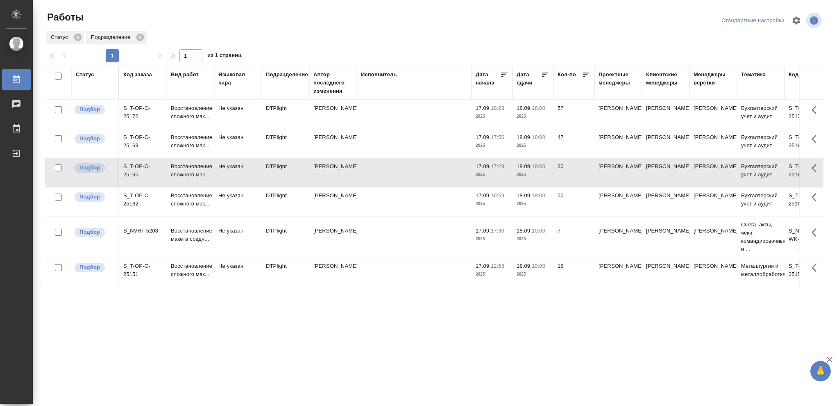
click at [539, 174] on p "2025" at bounding box center [533, 174] width 33 height 8
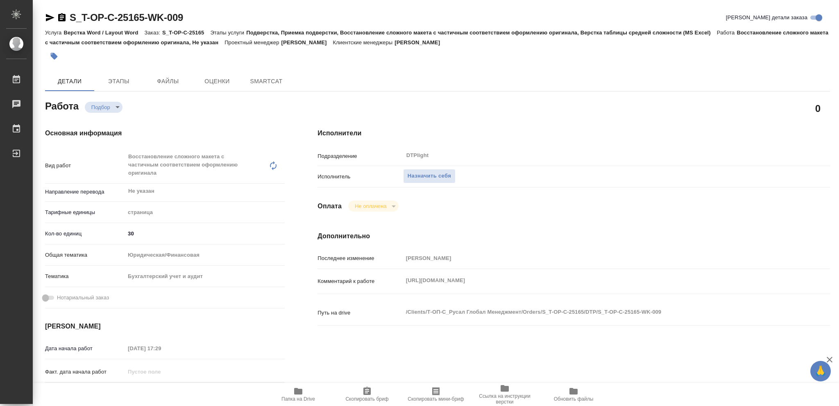
type textarea "x"
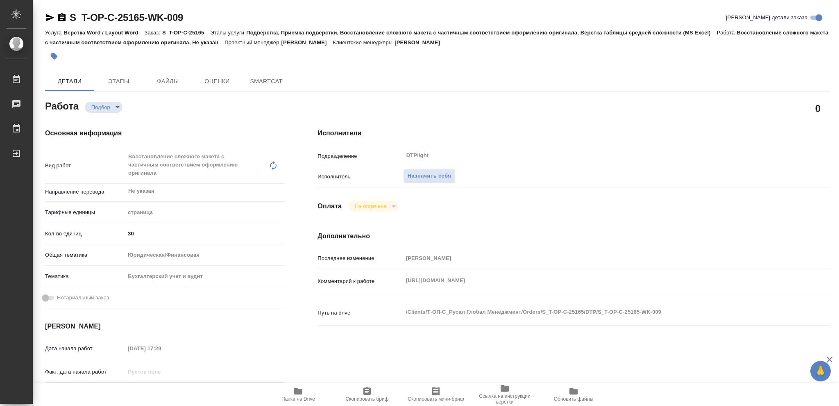
type textarea "x"
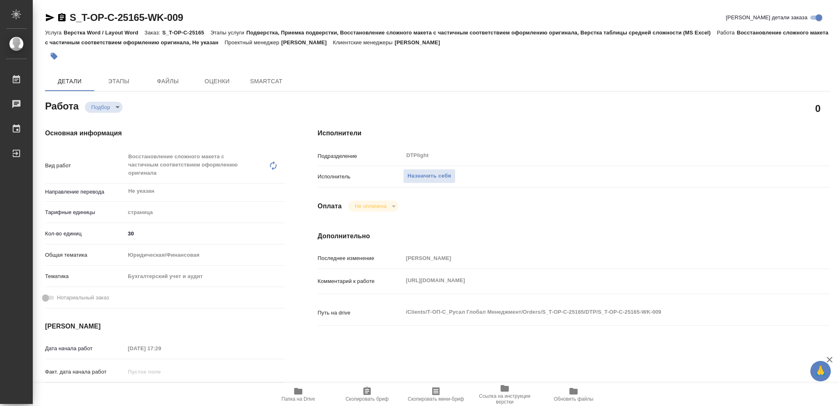
type textarea "x"
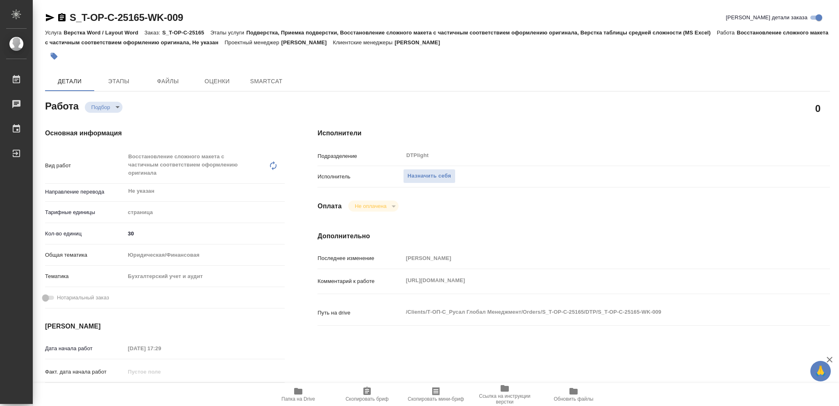
type textarea "x"
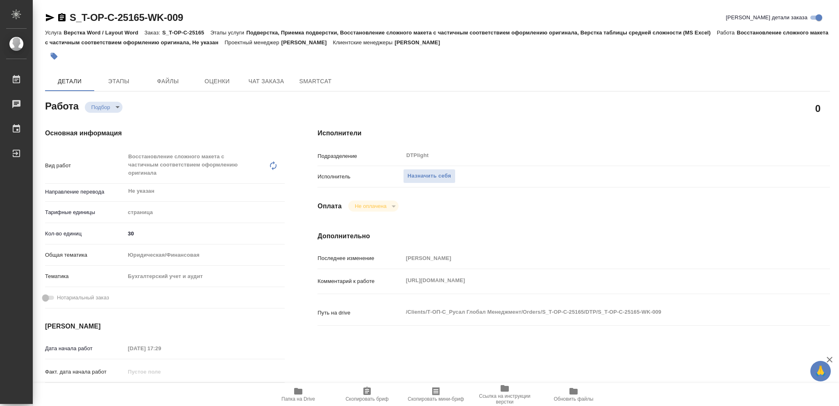
click at [294, 393] on icon "button" at bounding box center [298, 391] width 8 height 7
type textarea "x"
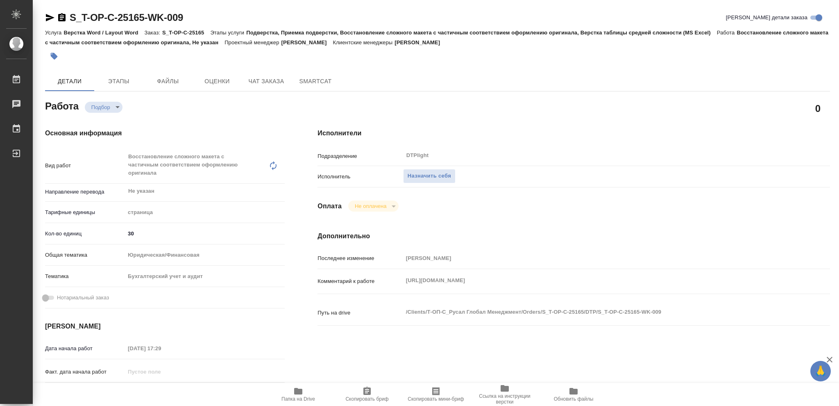
type textarea "x"
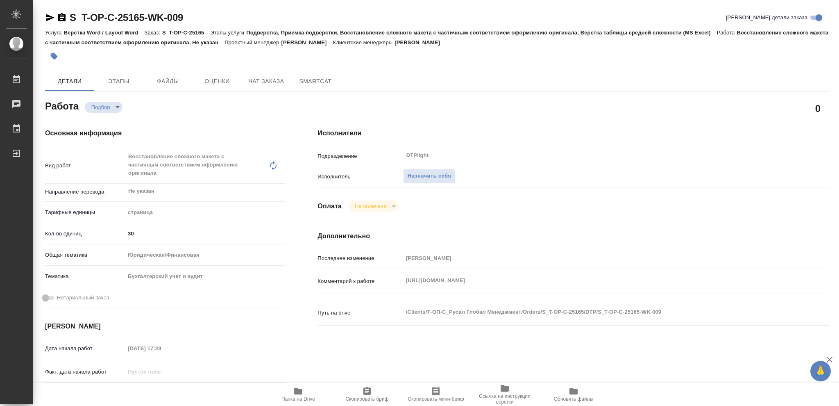
type textarea "x"
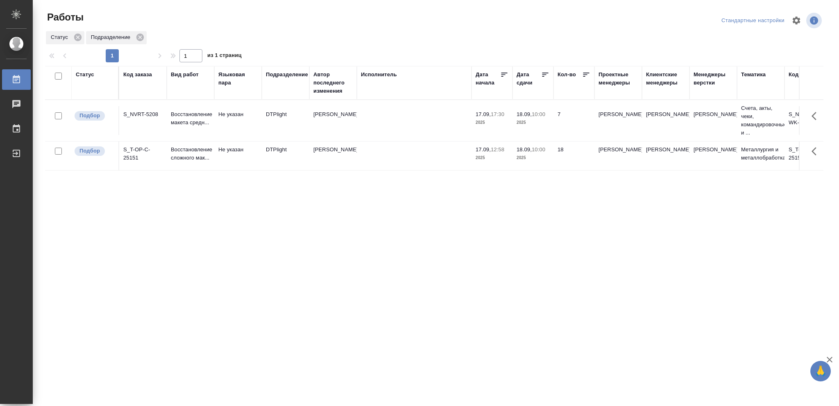
click at [82, 75] on div "Статус" at bounding box center [85, 74] width 18 height 8
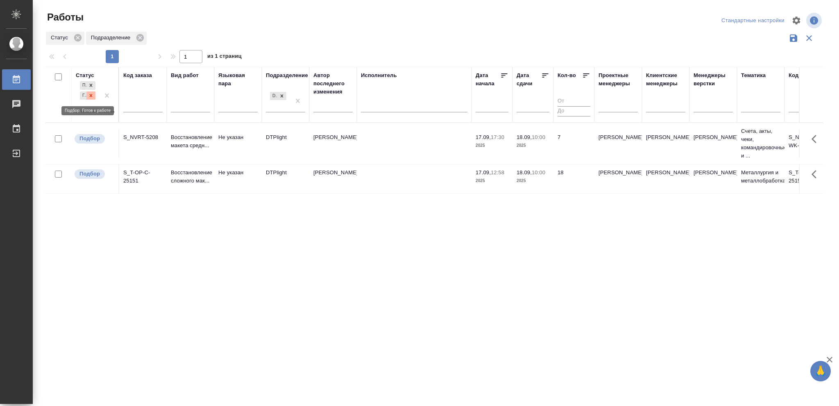
click at [92, 96] on icon at bounding box center [91, 95] width 3 height 3
click at [280, 94] on icon at bounding box center [282, 94] width 6 height 6
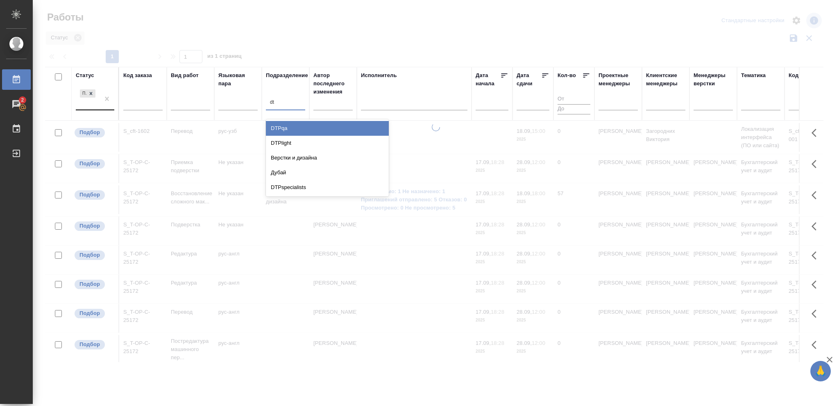
type input "dth"
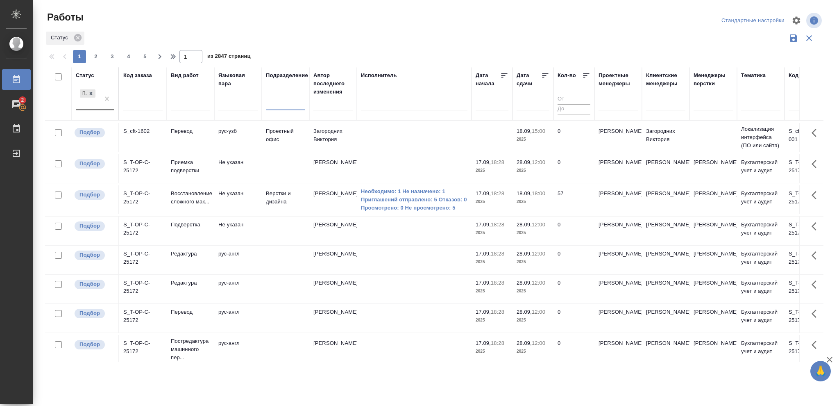
drag, startPoint x: 283, startPoint y: 104, endPoint x: 270, endPoint y: 105, distance: 12.3
click at [270, 105] on div at bounding box center [285, 102] width 39 height 12
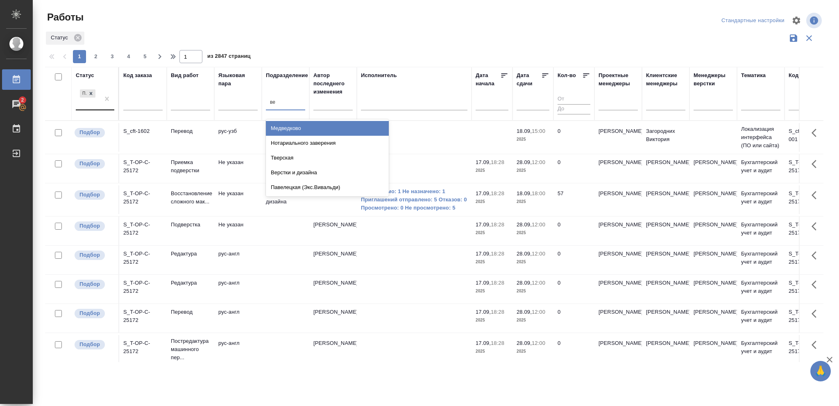
type input "вер"
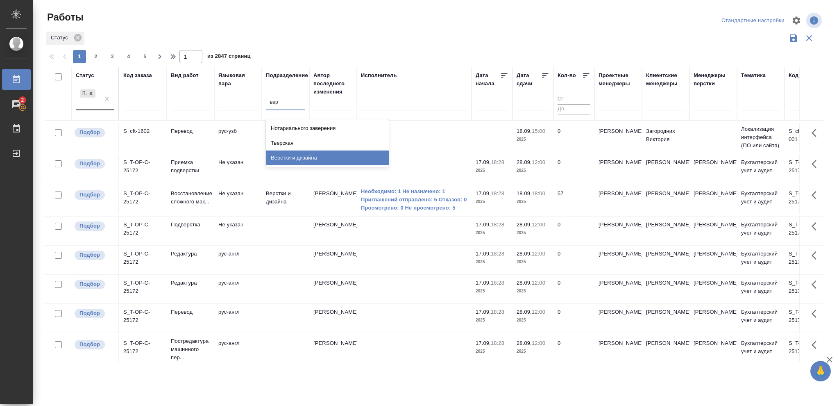
click at [286, 158] on div "Верстки и дизайна" at bounding box center [327, 157] width 123 height 15
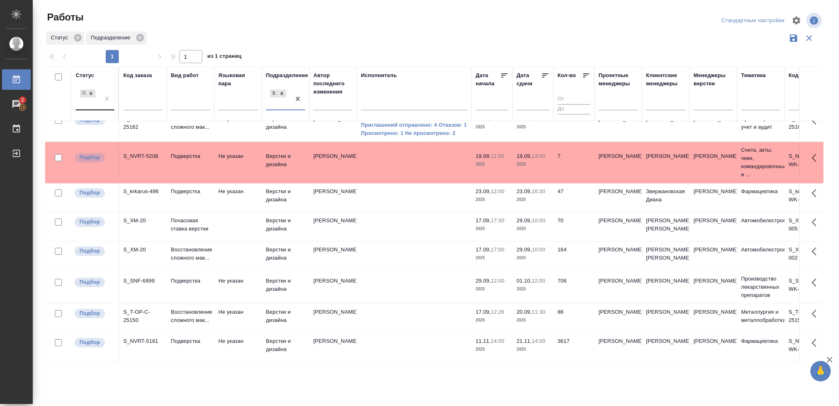
scroll to position [328, 0]
